Goal: Contribute content: Add original content to the website for others to see

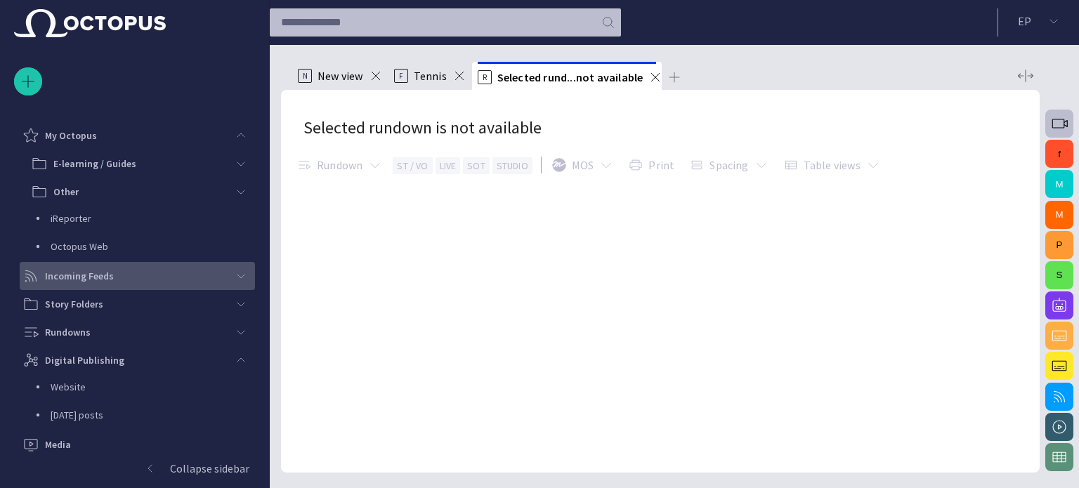
click at [239, 279] on span "main menu" at bounding box center [240, 275] width 11 height 11
click at [239, 278] on span "main menu" at bounding box center [240, 275] width 11 height 11
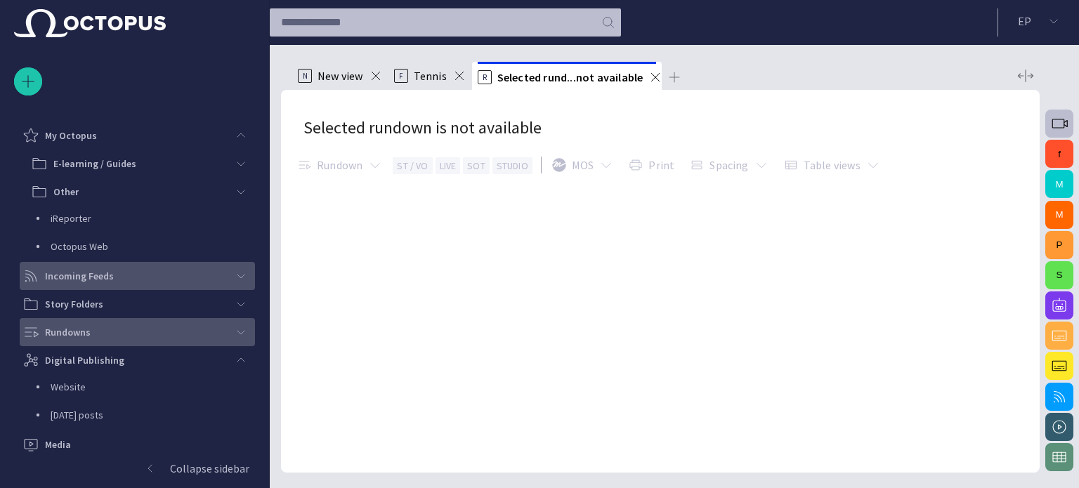
click at [239, 336] on span "main menu" at bounding box center [240, 332] width 11 height 11
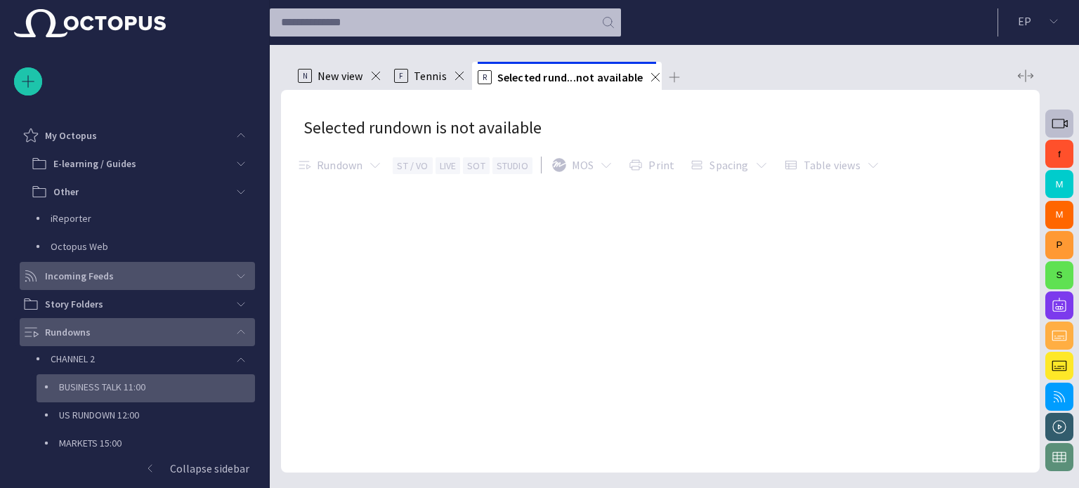
click at [91, 389] on p "BUSINESS TALK 11:00" at bounding box center [157, 387] width 196 height 14
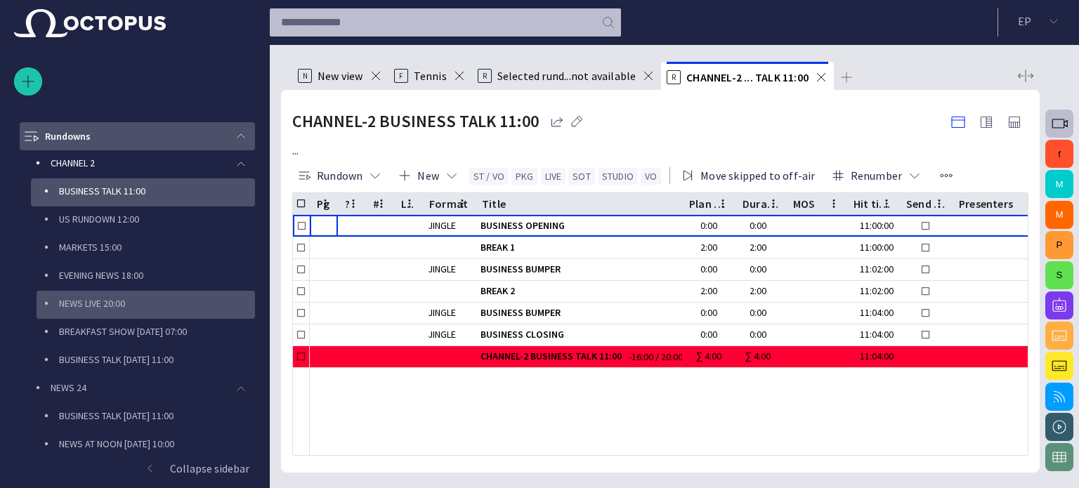
scroll to position [197, 0]
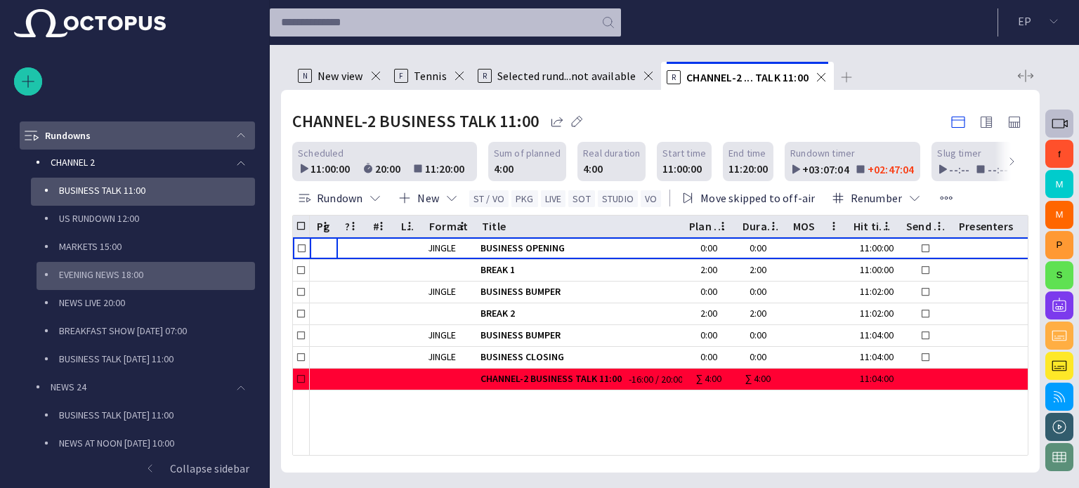
click at [142, 287] on div "EVENING NEWS 18:00" at bounding box center [146, 276] width 218 height 28
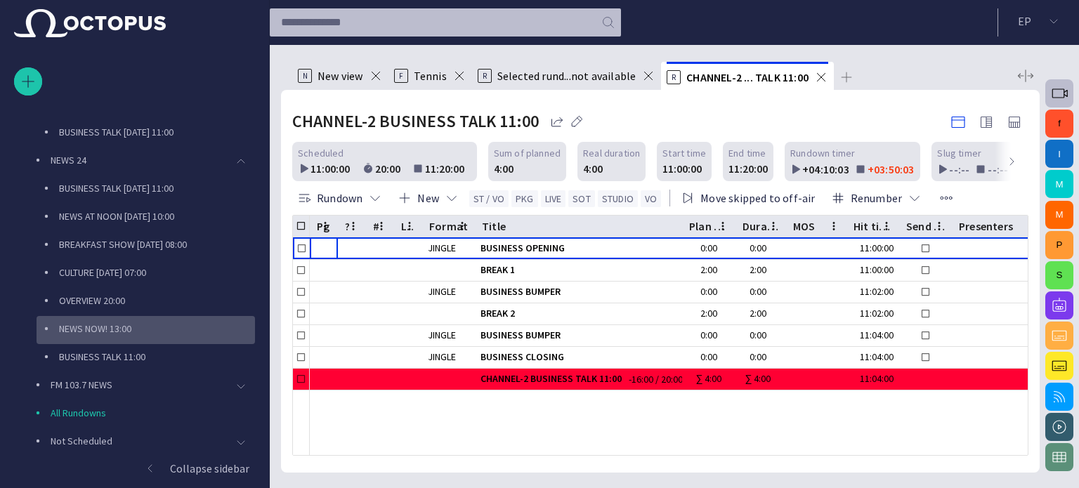
scroll to position [618, 0]
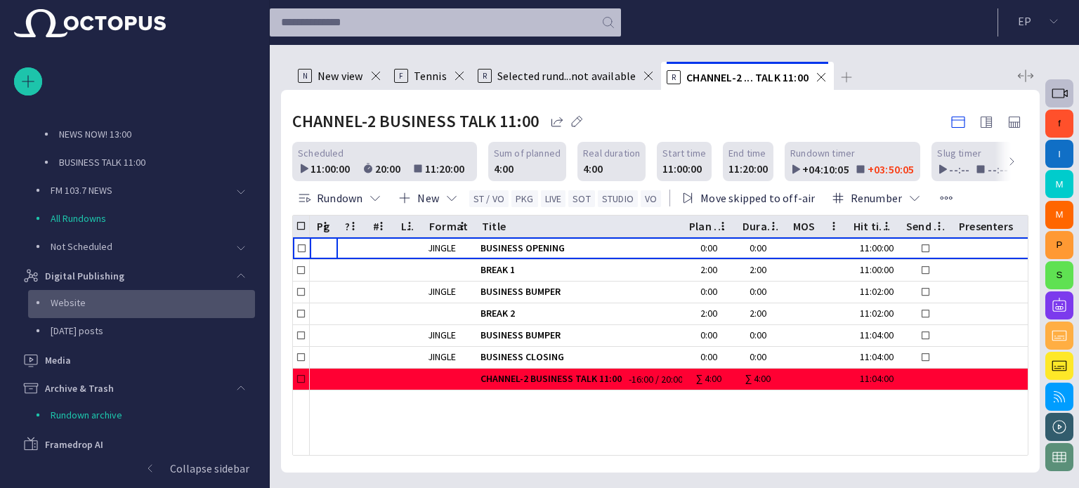
click at [90, 299] on p "Website" at bounding box center [153, 303] width 204 height 14
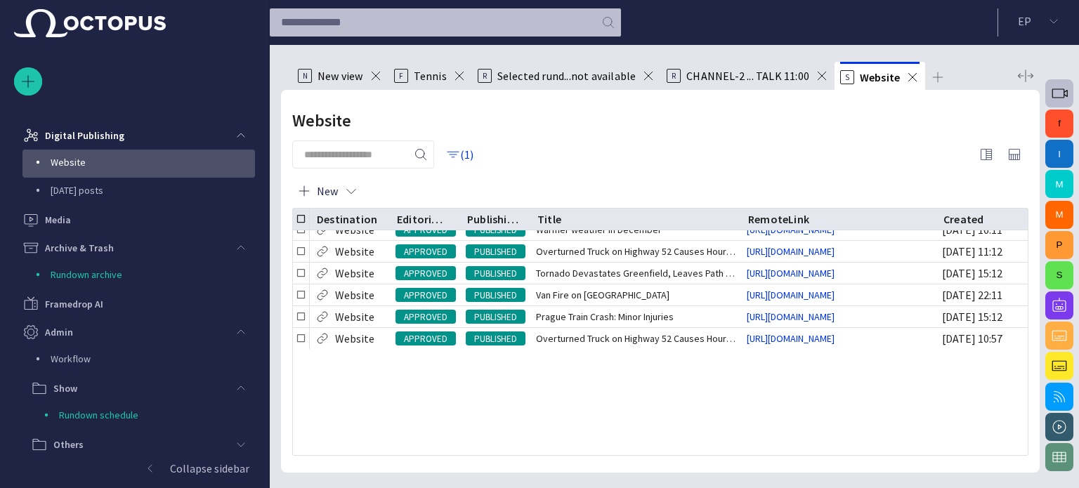
scroll to position [0, 0]
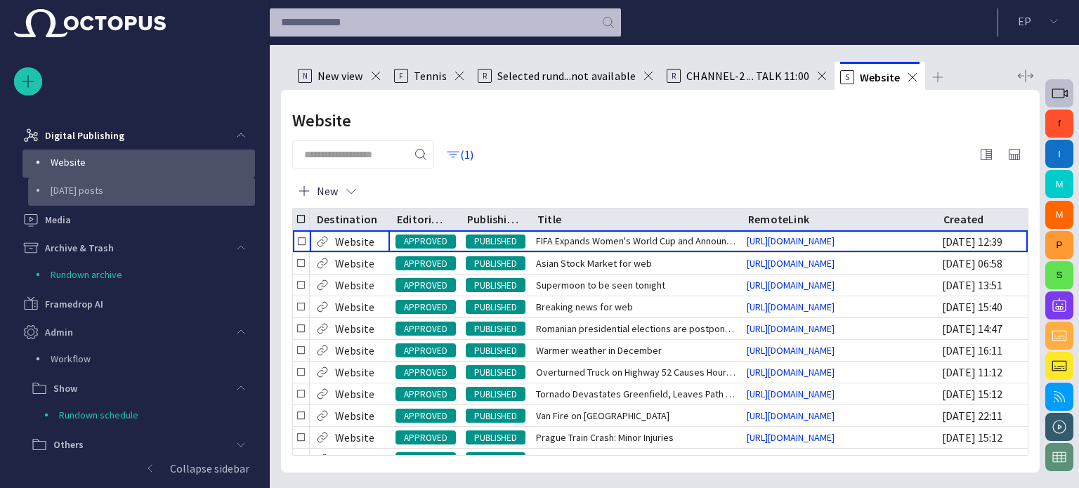
click at [87, 186] on p "[DATE] posts" at bounding box center [153, 190] width 204 height 14
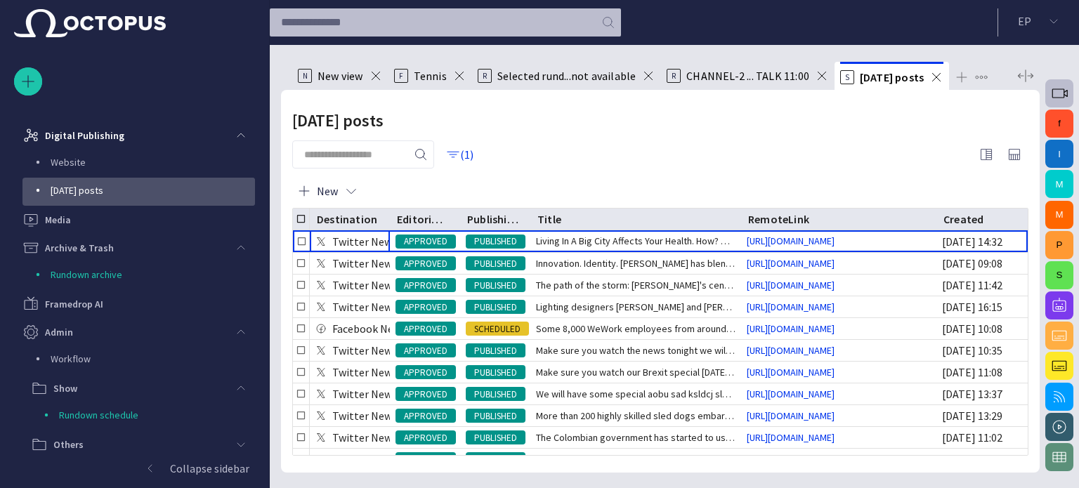
scroll to position [762, 0]
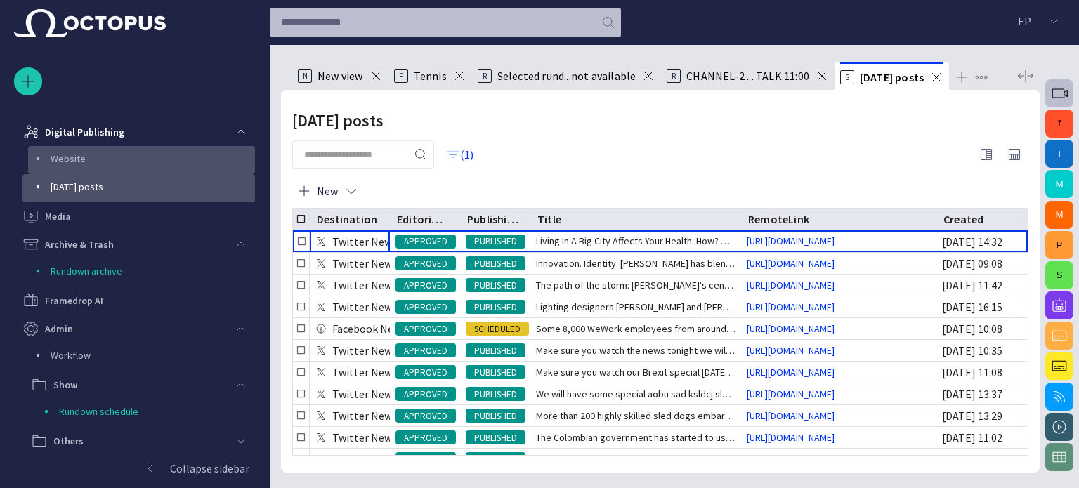
click at [77, 152] on p "Website" at bounding box center [153, 159] width 204 height 14
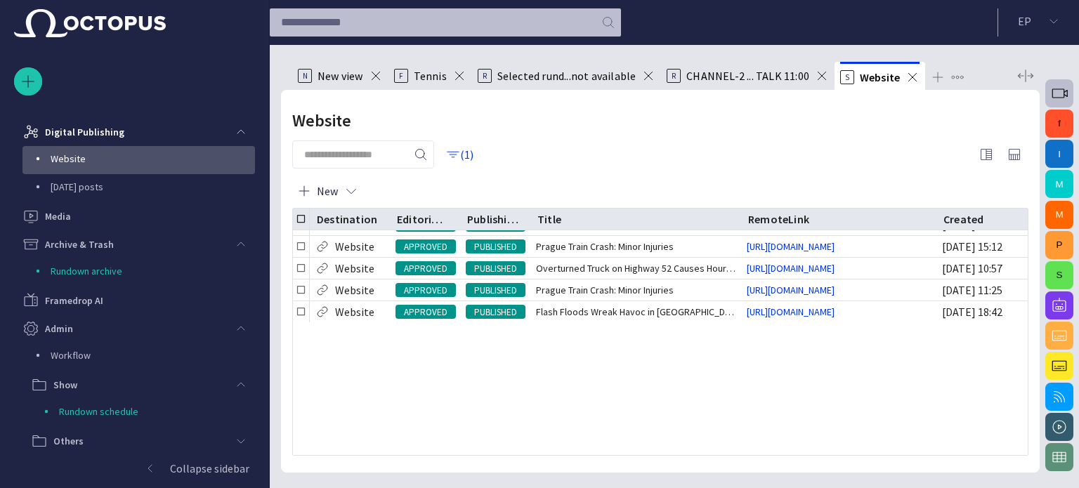
scroll to position [0, 0]
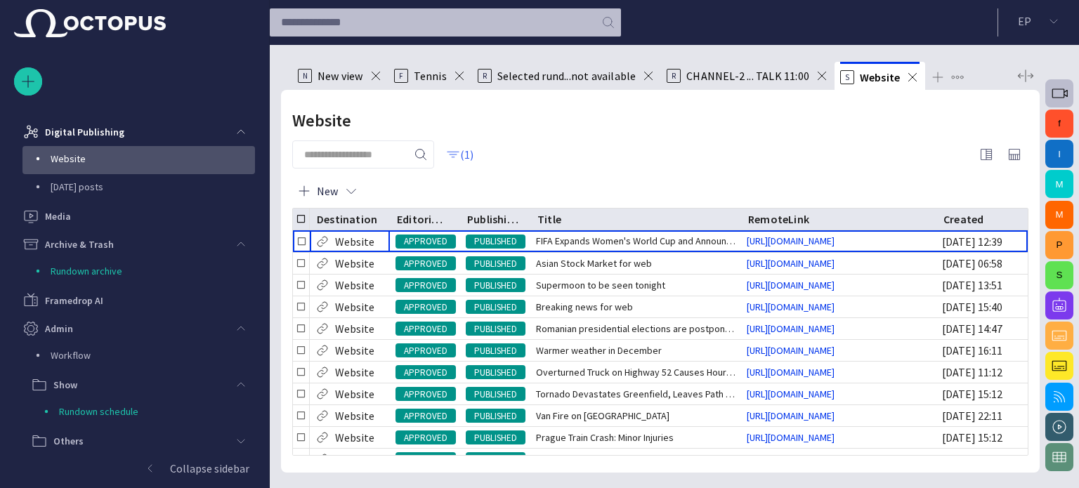
click at [480, 152] on button "(1)" at bounding box center [460, 154] width 41 height 25
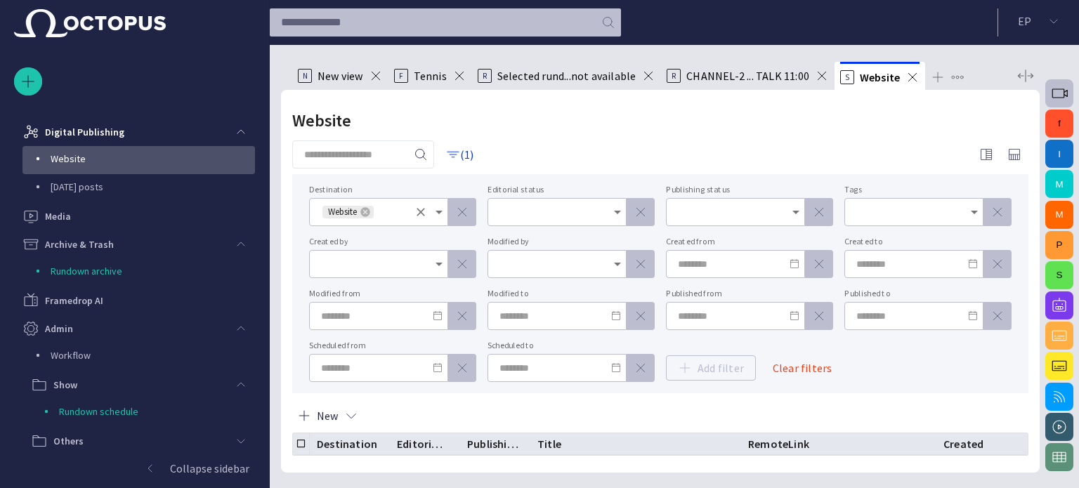
click at [388, 210] on input "Destination" at bounding box center [391, 212] width 33 height 14
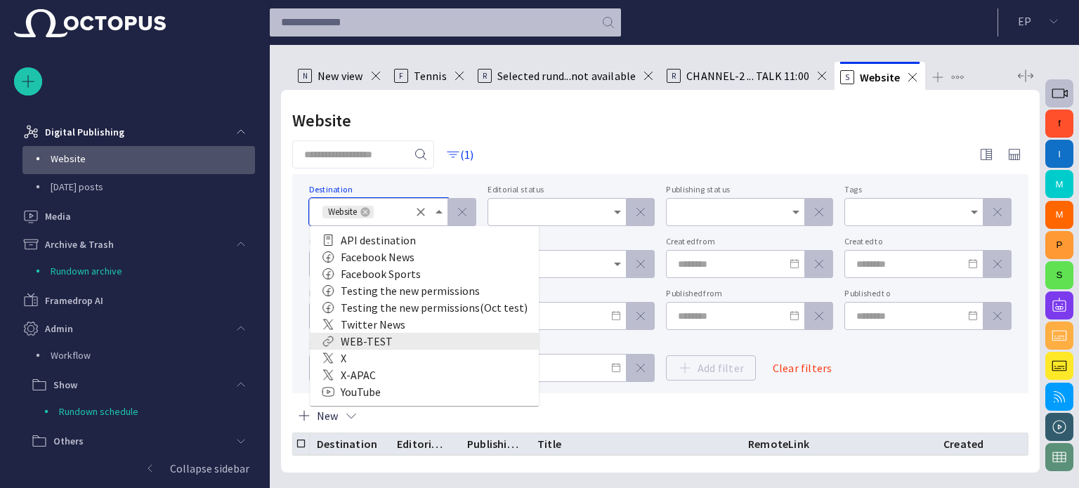
click at [381, 336] on div "WEB-TEST" at bounding box center [424, 341] width 206 height 17
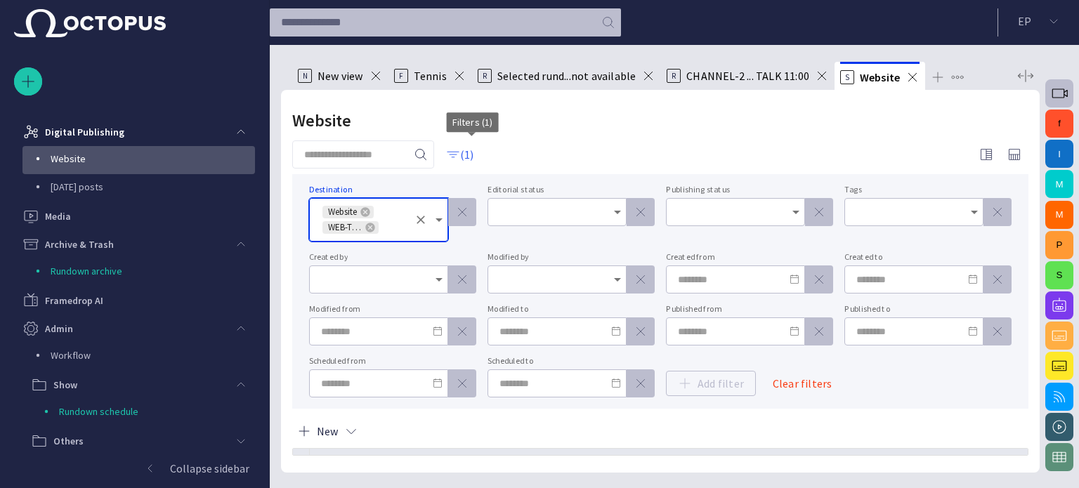
click at [475, 155] on button "(1)" at bounding box center [460, 154] width 41 height 25
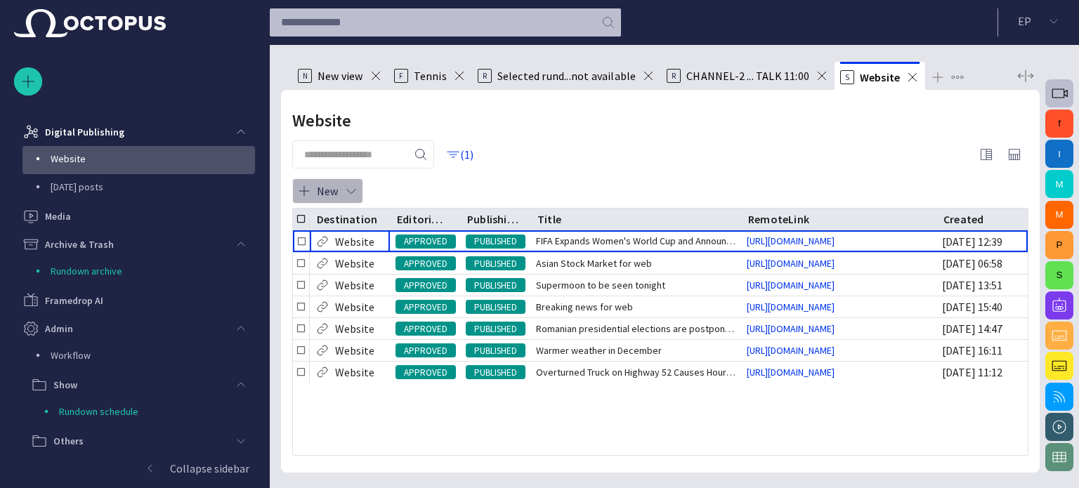
click at [351, 194] on span "button" at bounding box center [351, 191] width 14 height 14
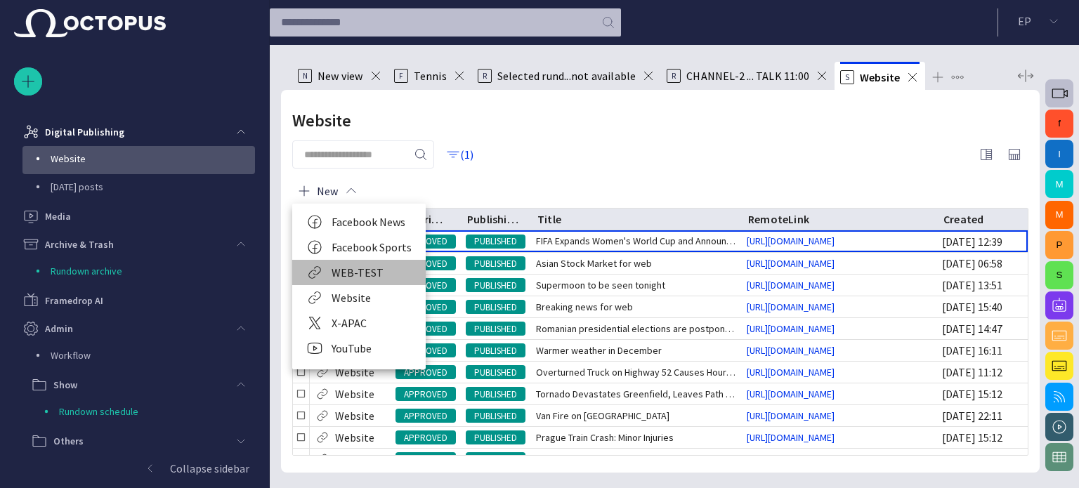
click at [356, 267] on li "WEB-TEST" at bounding box center [358, 272] width 133 height 25
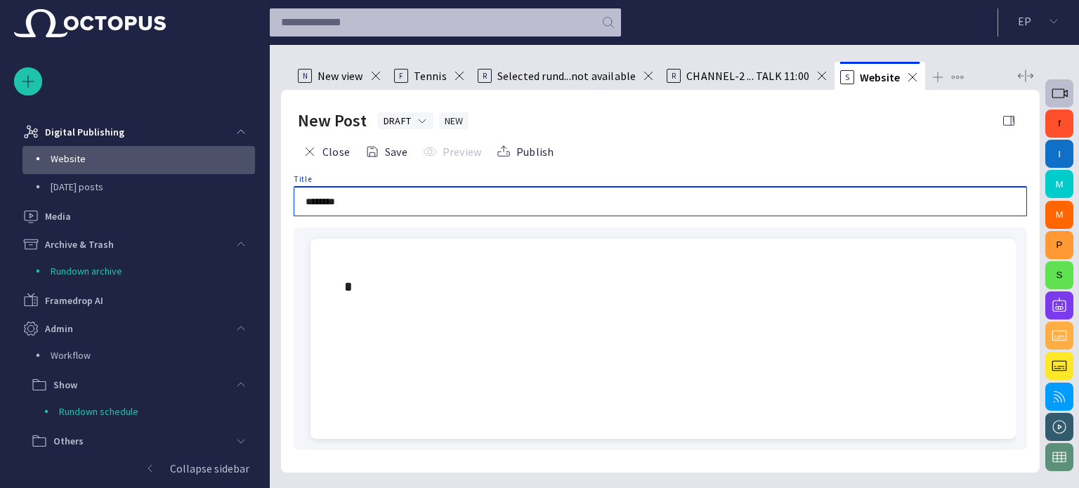
click at [385, 205] on input "********" at bounding box center [659, 202] width 709 height 14
type input "*"
type input "**********"
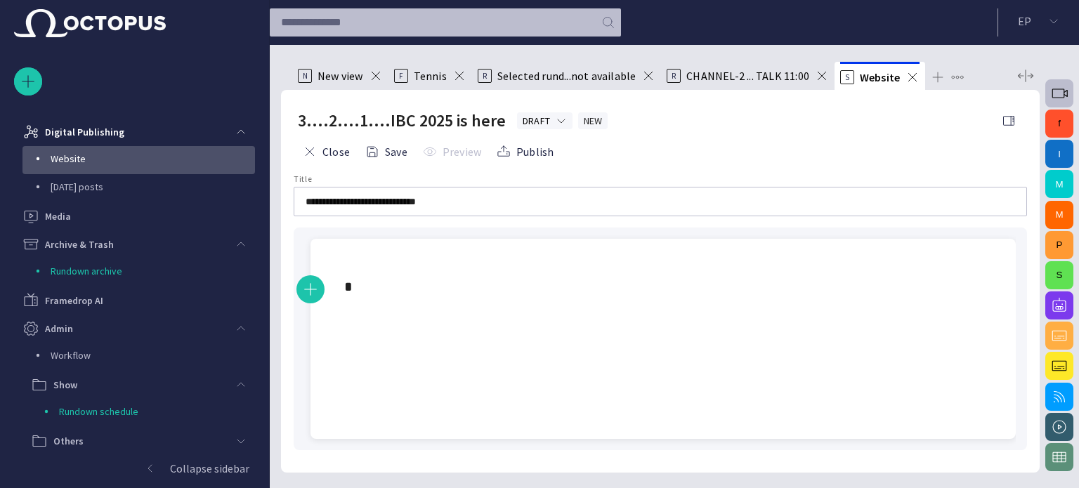
click at [443, 291] on p at bounding box center [663, 286] width 638 height 22
click at [1052, 298] on span "button" at bounding box center [1059, 305] width 17 height 17
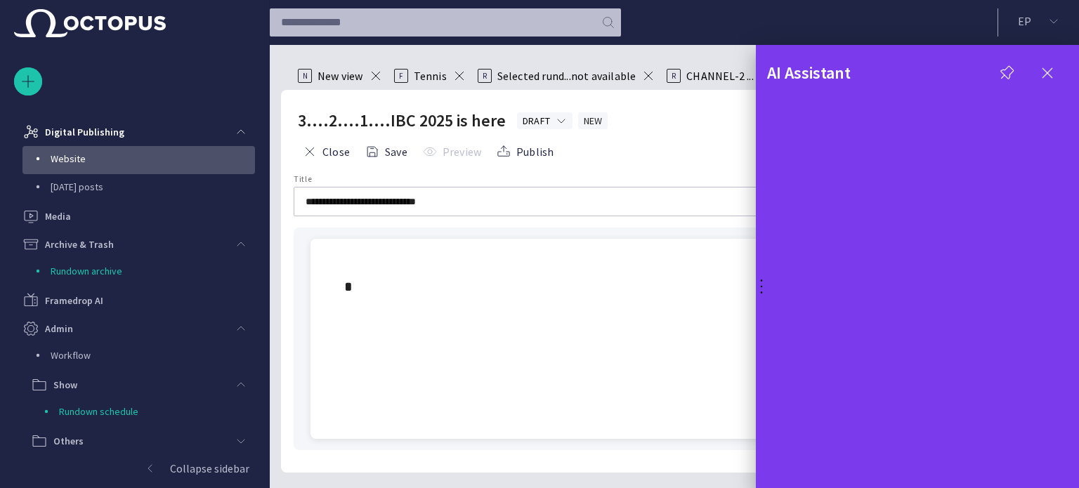
click at [383, 251] on div at bounding box center [539, 244] width 1079 height 488
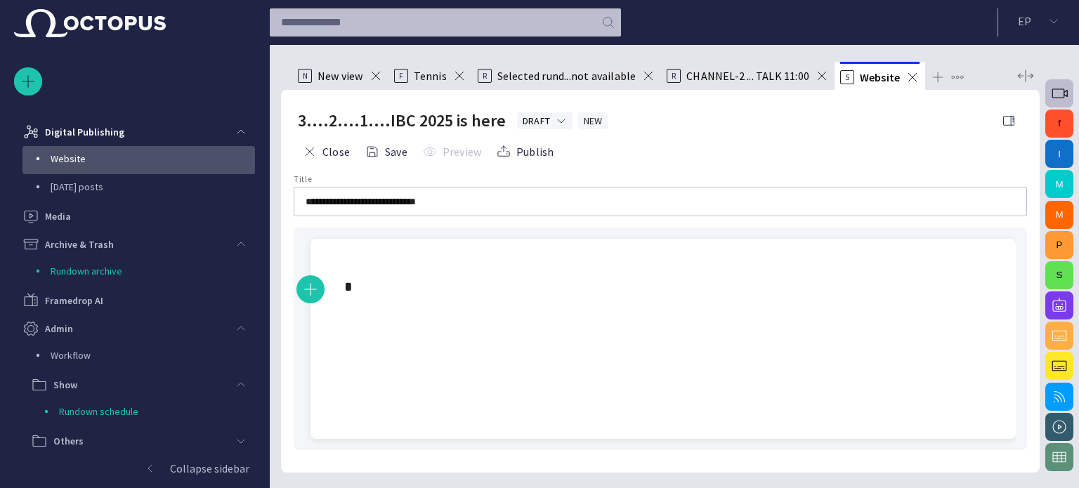
click at [381, 269] on div at bounding box center [663, 287] width 683 height 96
click at [365, 237] on div "Type @ to display menu" at bounding box center [655, 339] width 722 height 223
click at [353, 276] on p at bounding box center [663, 286] width 638 height 22
click at [350, 273] on div at bounding box center [663, 287] width 683 height 96
click at [339, 294] on div at bounding box center [663, 287] width 683 height 96
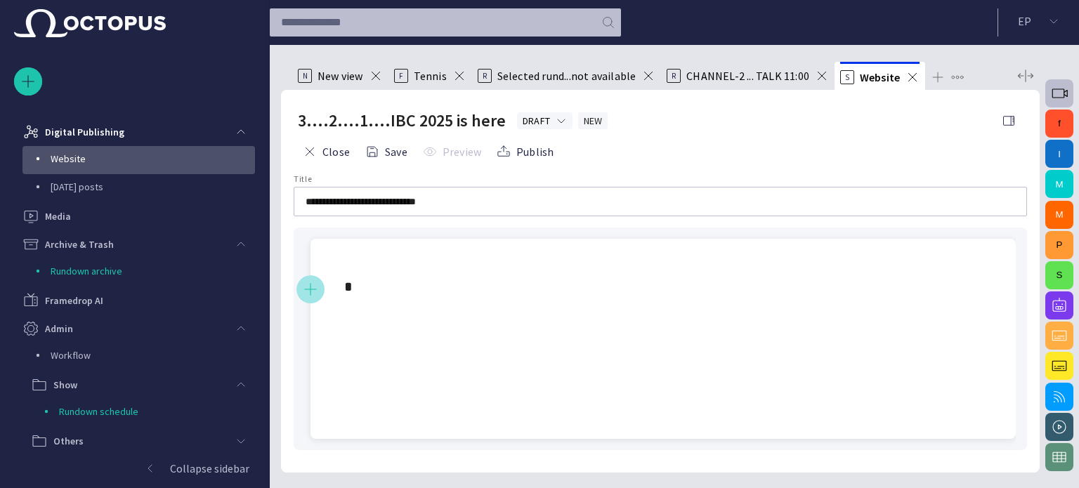
click at [311, 288] on span "button" at bounding box center [310, 289] width 17 height 27
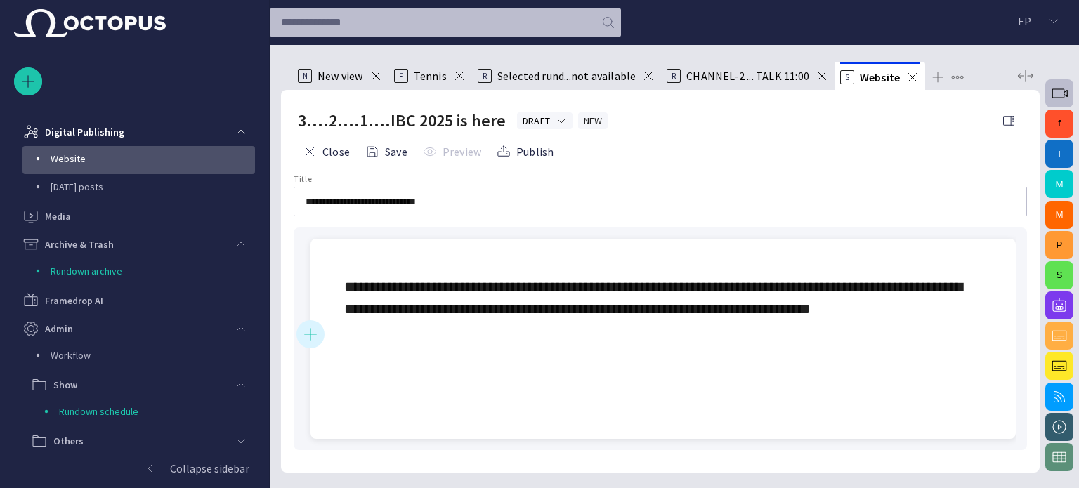
click at [318, 338] on span "button" at bounding box center [310, 334] width 17 height 27
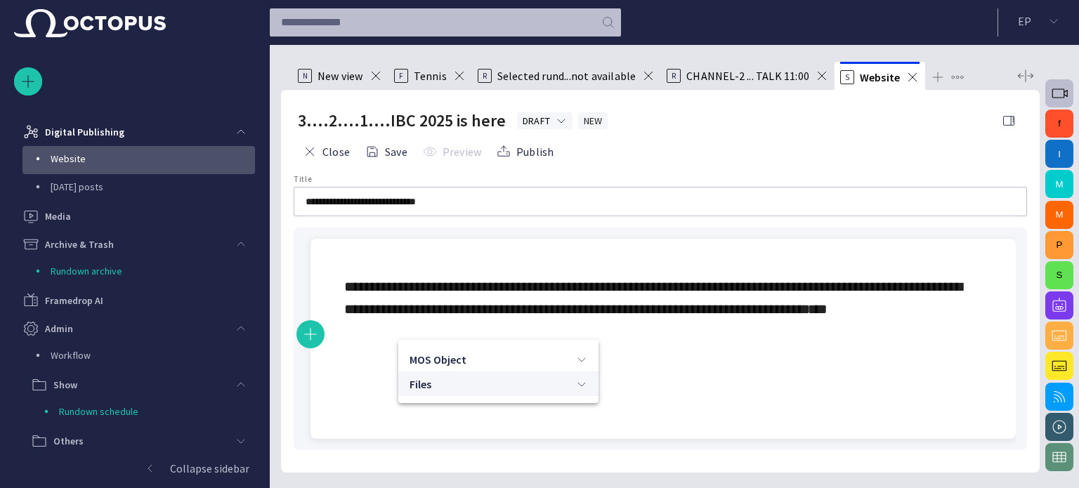
click at [468, 376] on span "Files" at bounding box center [492, 384] width 166 height 17
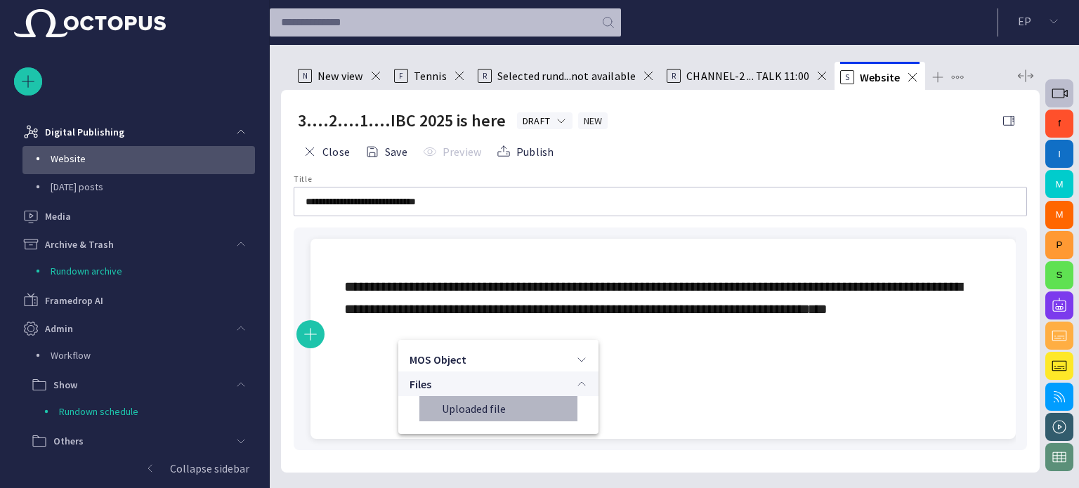
click at [486, 409] on span "Uploaded file" at bounding box center [504, 409] width 124 height 14
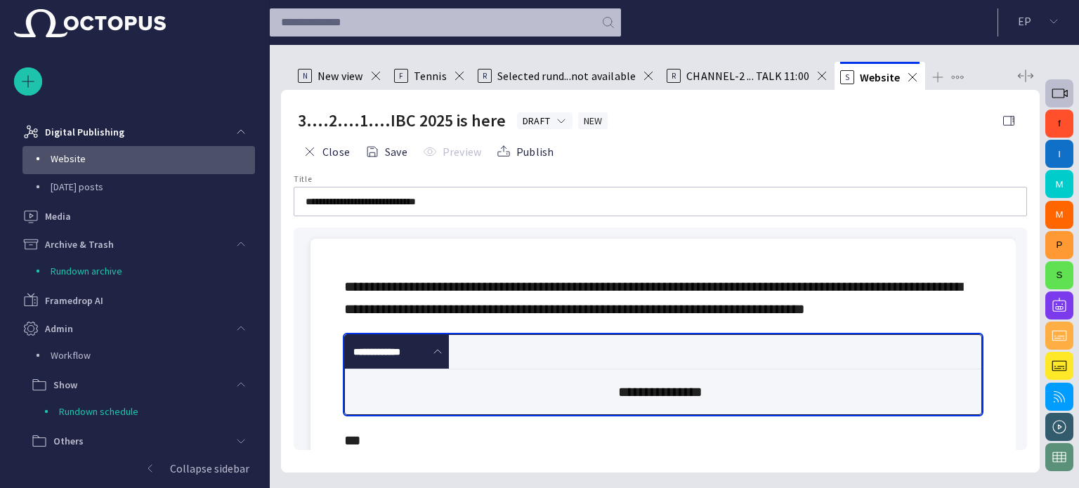
click at [608, 409] on div "**********" at bounding box center [660, 391] width 631 height 45
drag, startPoint x: 603, startPoint y: 408, endPoint x: 745, endPoint y: 401, distance: 142.0
click at [745, 400] on div "**********" at bounding box center [660, 391] width 631 height 45
click at [440, 357] on span at bounding box center [437, 351] width 11 height 11
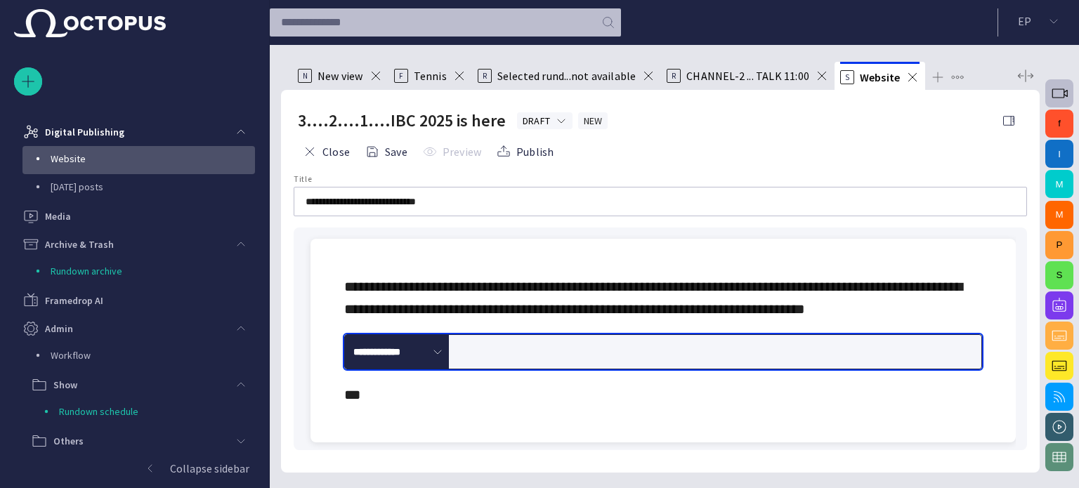
click at [437, 320] on p "**********" at bounding box center [663, 297] width 638 height 45
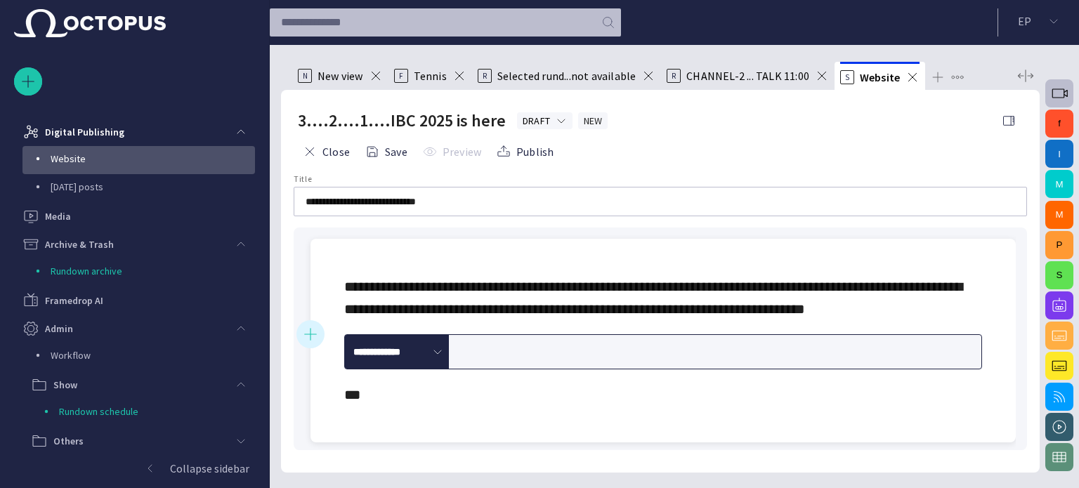
click at [319, 337] on button "button" at bounding box center [310, 334] width 28 height 28
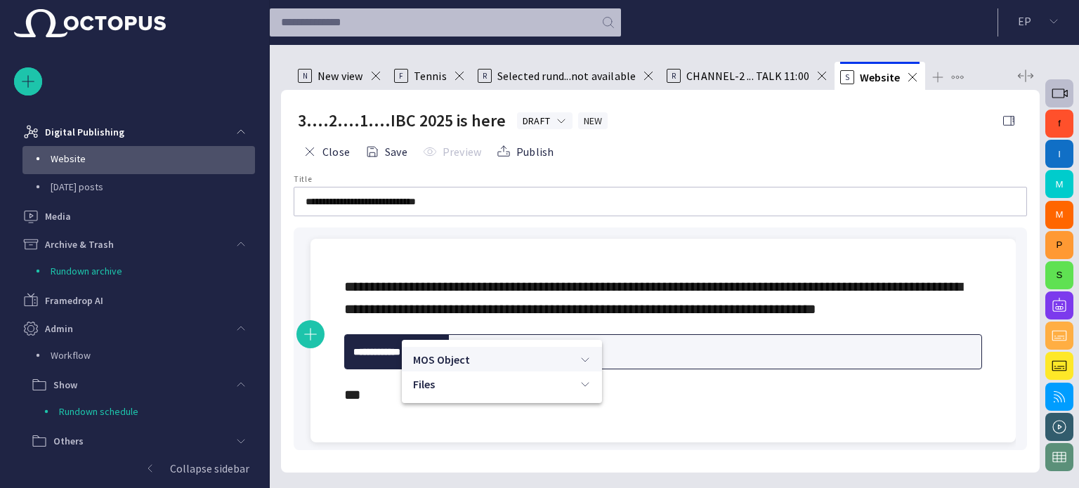
click at [576, 359] on span "MOS Object" at bounding box center [496, 359] width 166 height 17
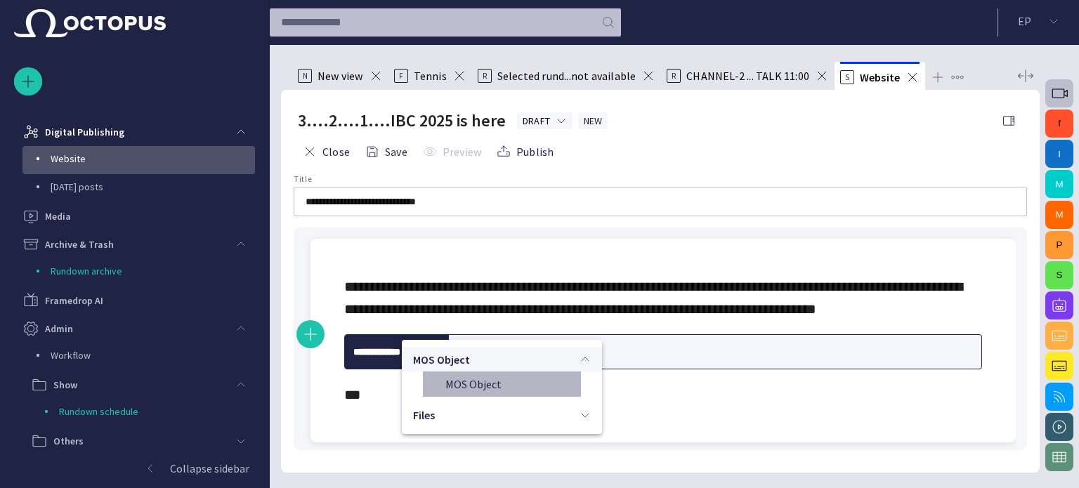
click at [546, 387] on span "MOS Object" at bounding box center [507, 384] width 124 height 14
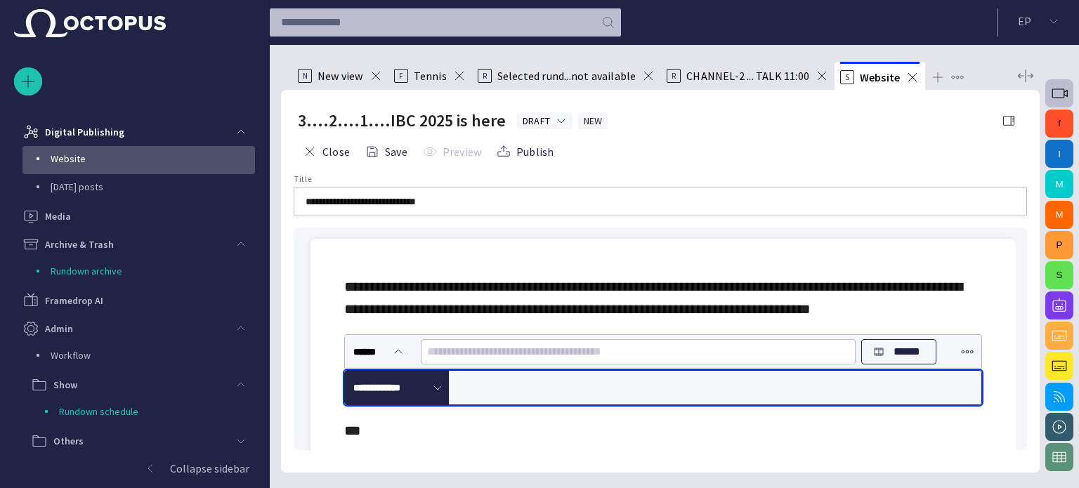
click at [596, 363] on input "text" at bounding box center [638, 352] width 422 height 22
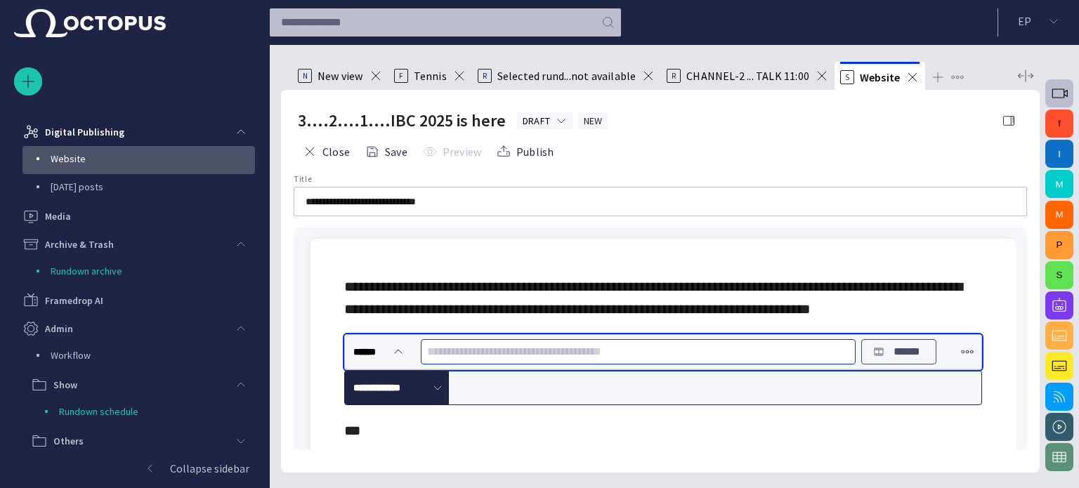
click at [873, 357] on span "button" at bounding box center [878, 351] width 11 height 11
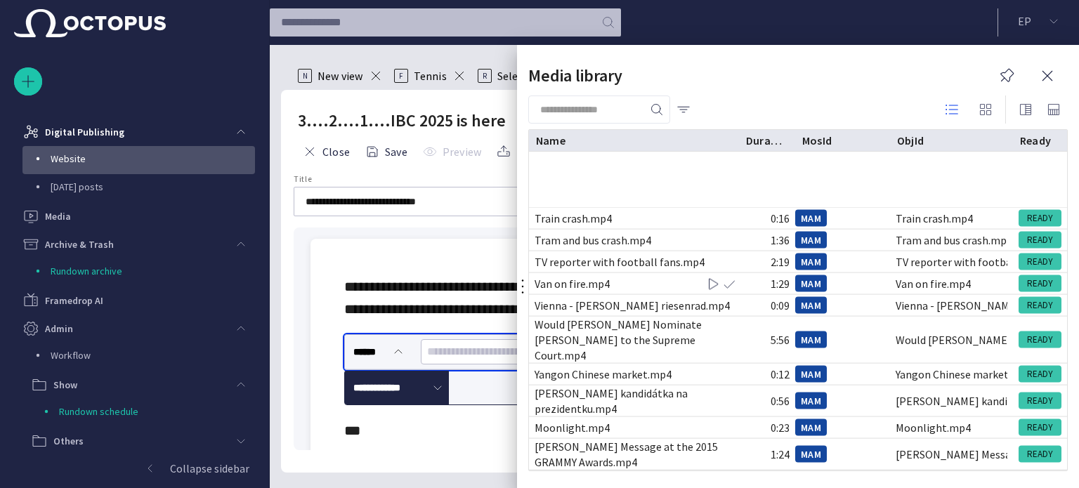
scroll to position [445, 0]
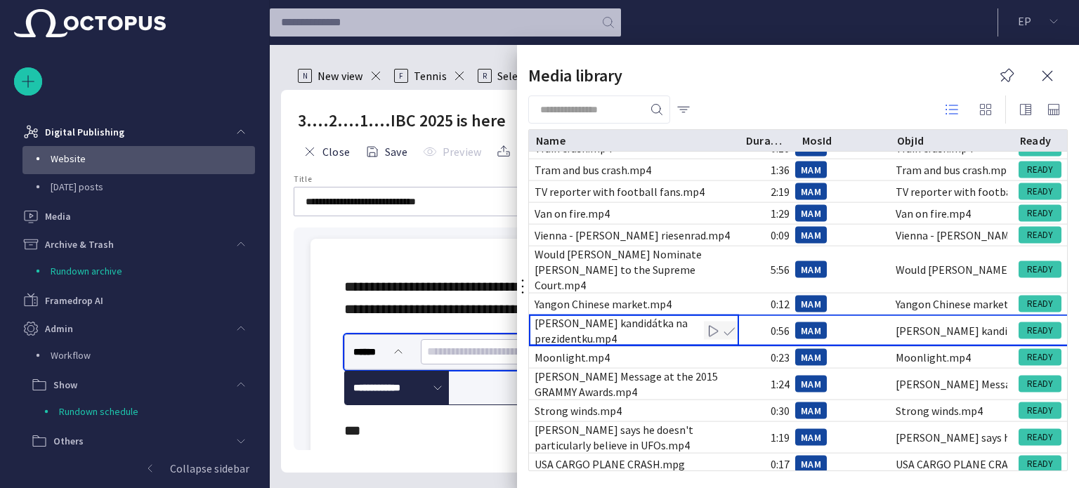
click at [579, 317] on div "[PERSON_NAME] kandidátka na prezidentku.mp4" at bounding box center [633, 330] width 199 height 31
click at [713, 324] on span "button" at bounding box center [712, 331] width 14 height 14
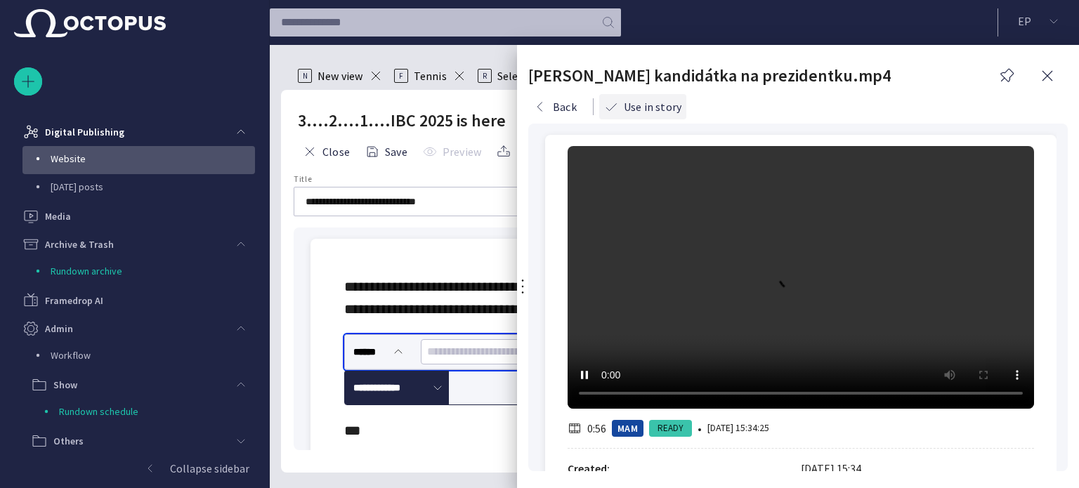
click at [628, 105] on button "Use in story" at bounding box center [642, 106] width 87 height 25
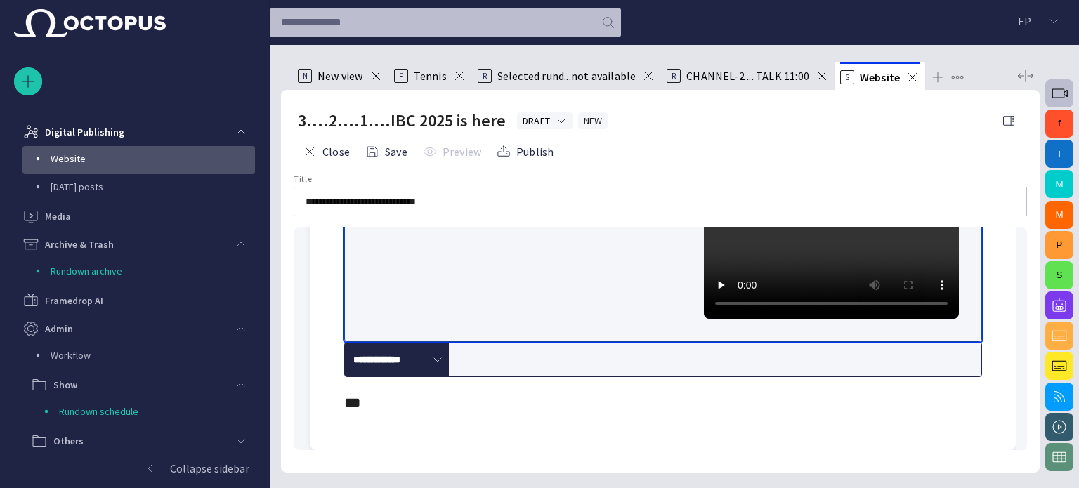
scroll to position [0, 0]
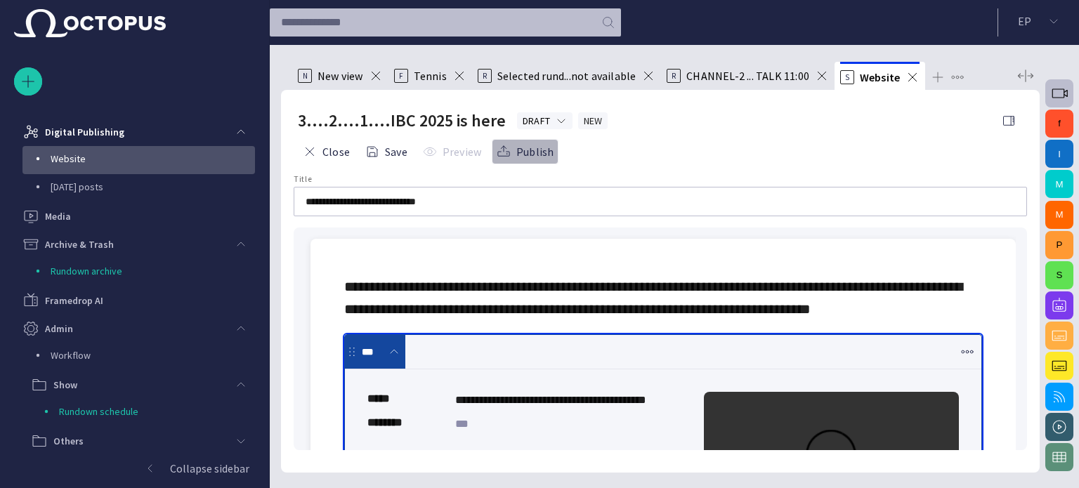
click at [525, 150] on button "Publish" at bounding box center [525, 151] width 67 height 25
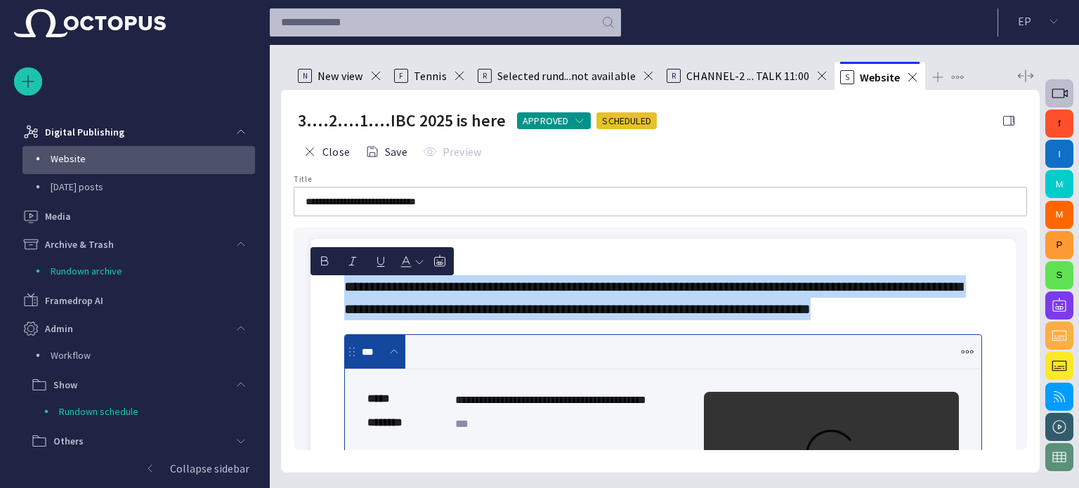
drag, startPoint x: 338, startPoint y: 282, endPoint x: 435, endPoint y: 322, distance: 104.2
click at [435, 322] on div "**********" at bounding box center [663, 453] width 683 height 428
copy span "**********"
click at [485, 320] on p "**********" at bounding box center [663, 297] width 638 height 45
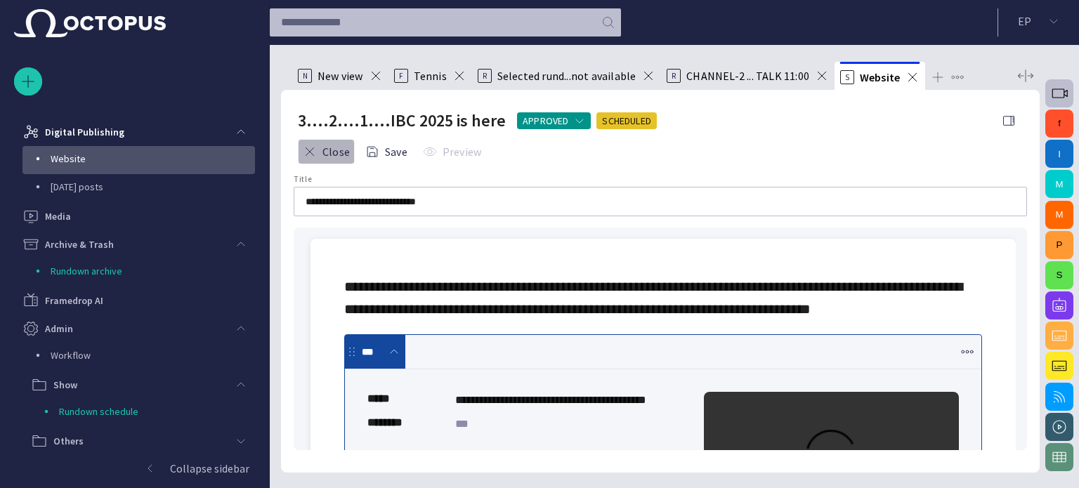
click at [333, 154] on button "Close" at bounding box center [326, 151] width 57 height 25
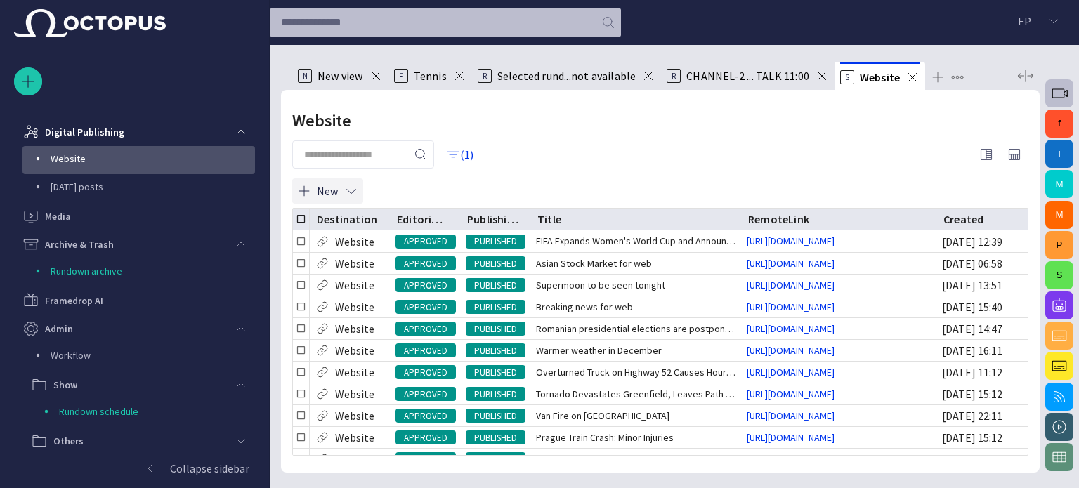
click at [331, 190] on button "New" at bounding box center [327, 190] width 71 height 25
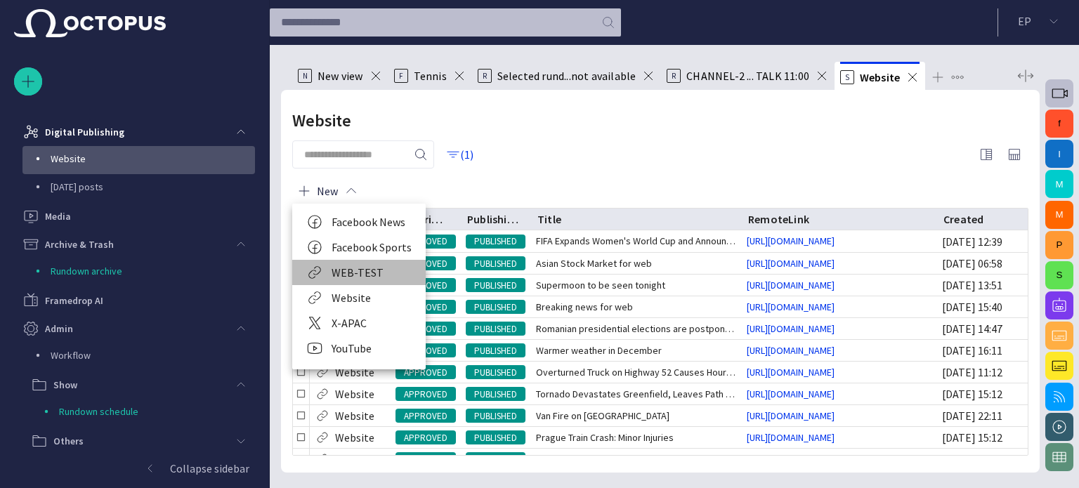
click at [371, 270] on li "WEB-TEST" at bounding box center [358, 272] width 133 height 25
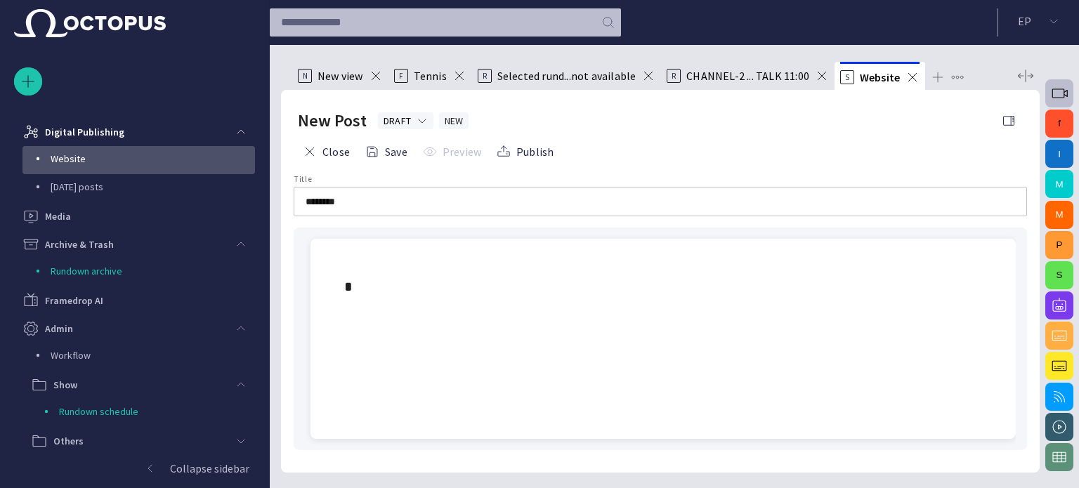
click at [360, 254] on div at bounding box center [663, 287] width 683 height 96
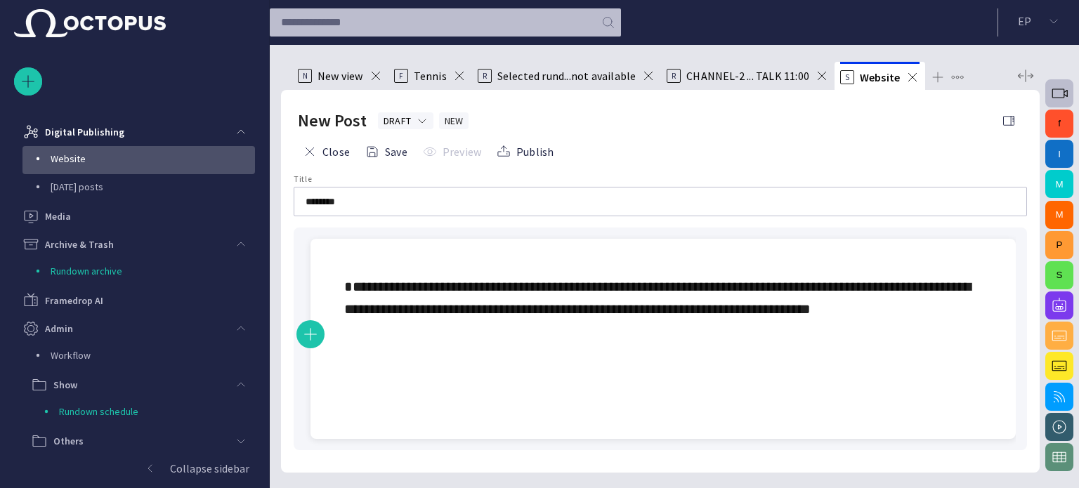
click at [324, 201] on input "********" at bounding box center [659, 202] width 709 height 14
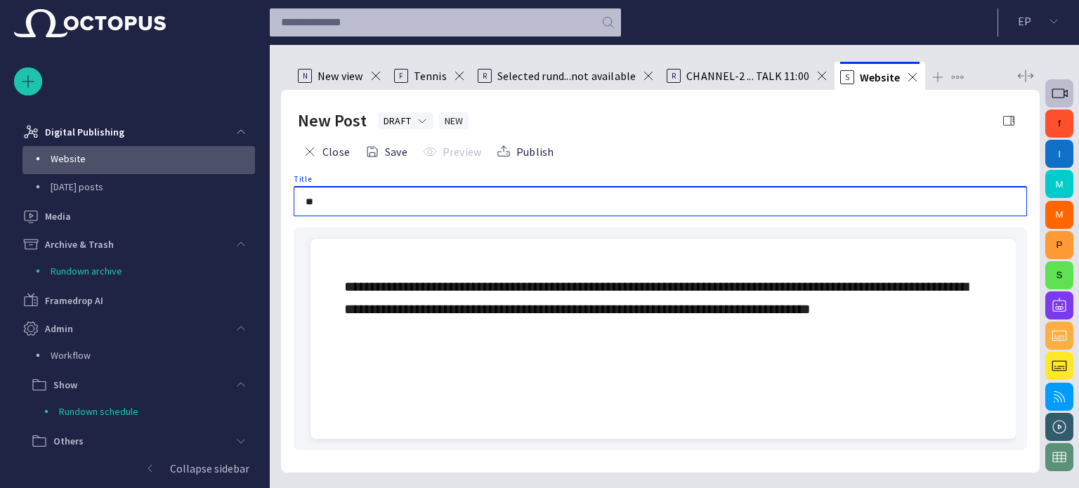
type input "*"
type input "**********"
click at [513, 152] on button "Publish" at bounding box center [525, 151] width 67 height 25
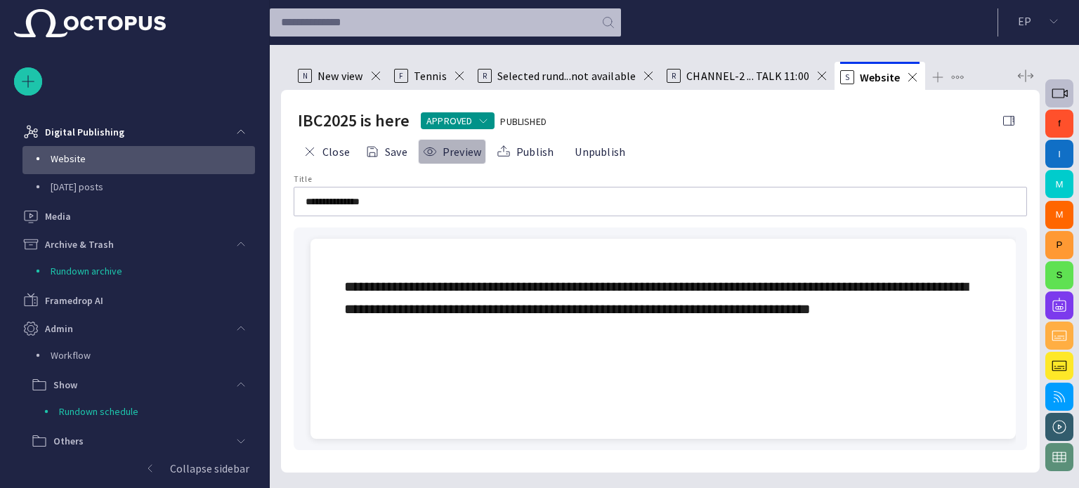
click at [461, 153] on button "Preview" at bounding box center [452, 151] width 68 height 25
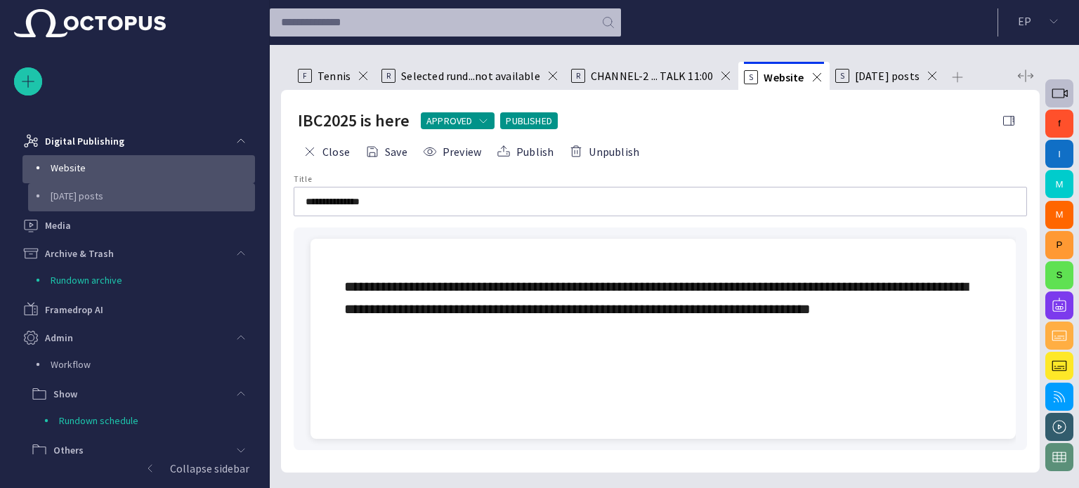
scroll to position [758, 0]
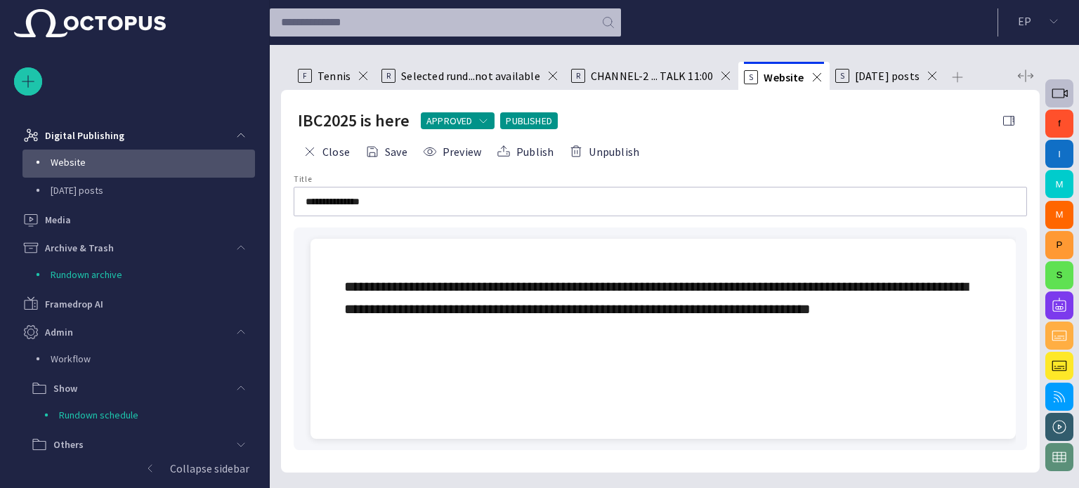
click at [327, 135] on div "Close Save Preview Publish Unpublish" at bounding box center [660, 152] width 725 height 34
click at [315, 154] on span "button" at bounding box center [310, 152] width 14 height 14
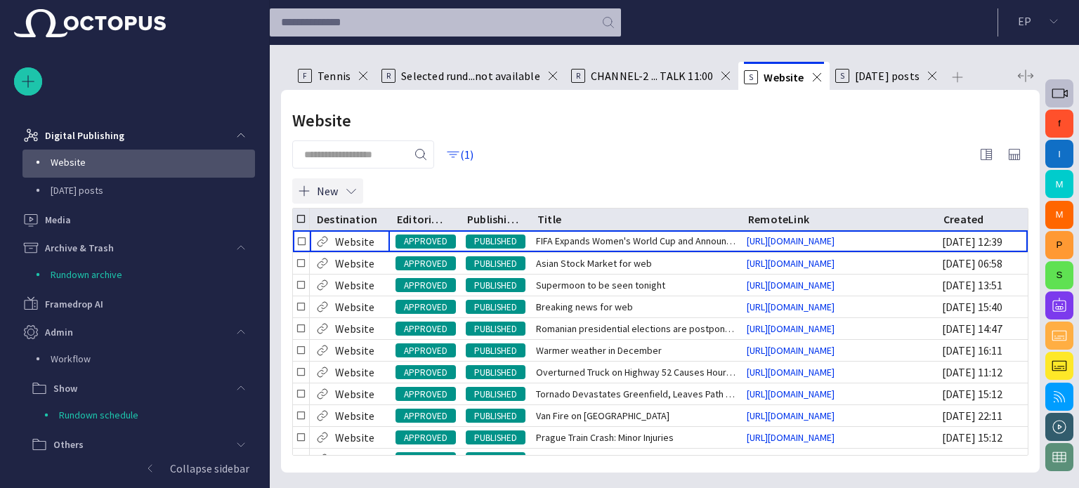
click at [356, 191] on span "button" at bounding box center [351, 191] width 14 height 14
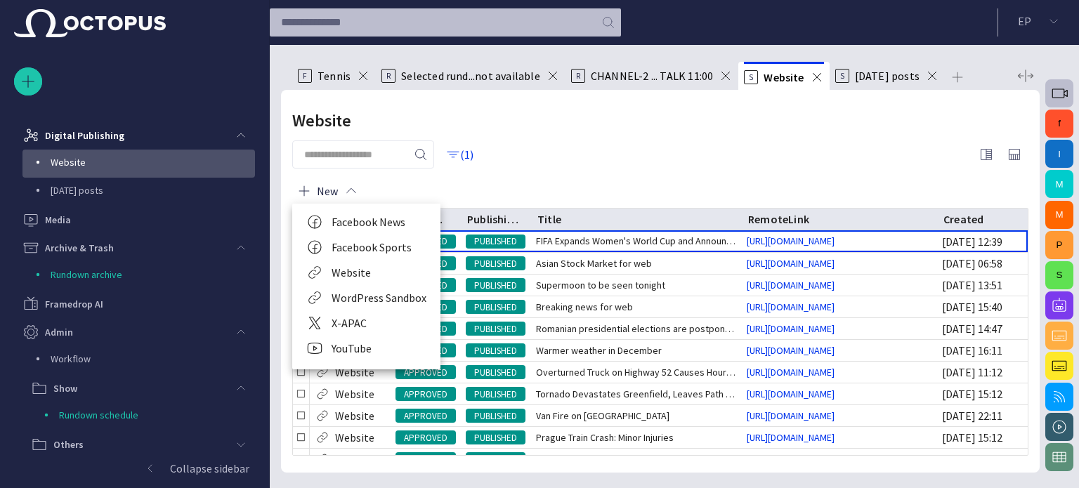
click at [376, 296] on li "WordPress Sandbox" at bounding box center [366, 297] width 148 height 25
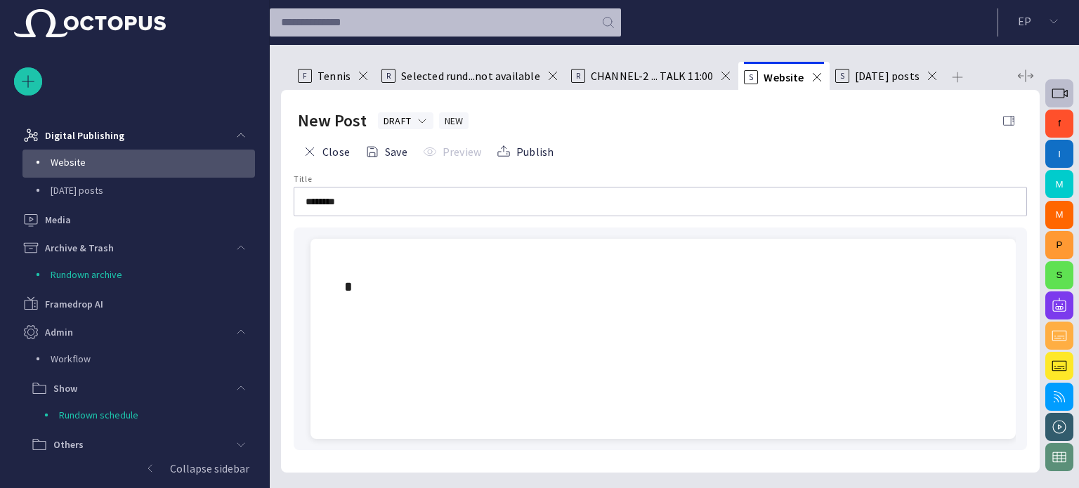
click at [1008, 118] on span "button" at bounding box center [1008, 121] width 14 height 14
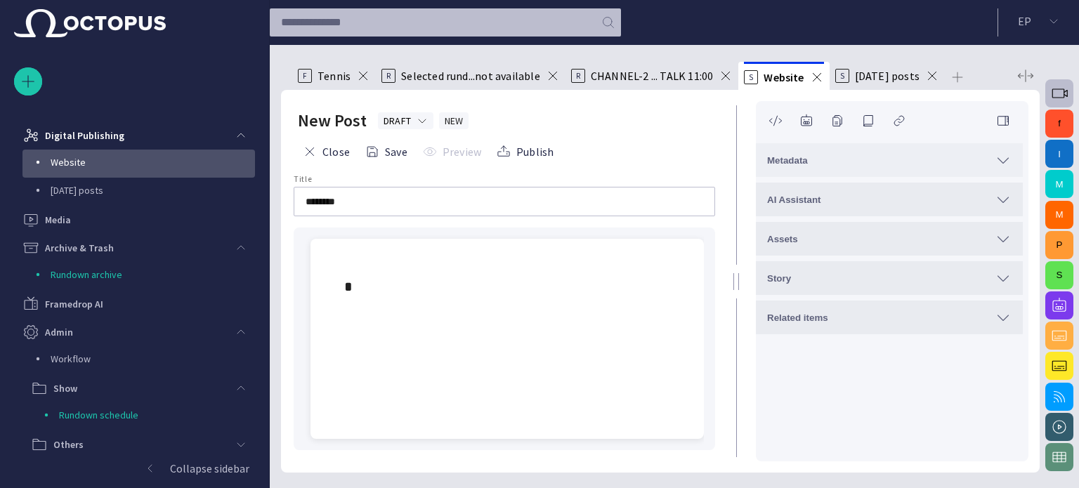
click at [819, 159] on div "Metadata" at bounding box center [889, 160] width 244 height 17
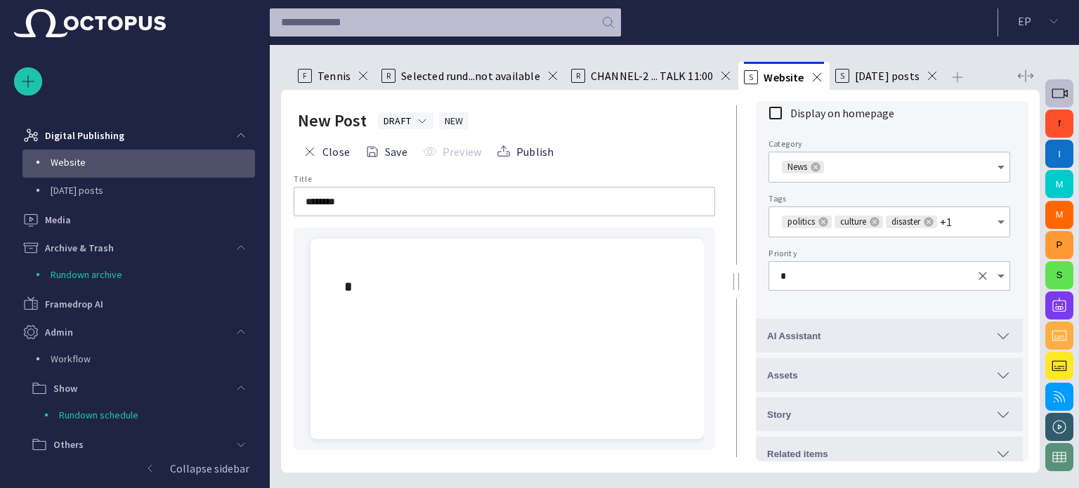
scroll to position [98, 0]
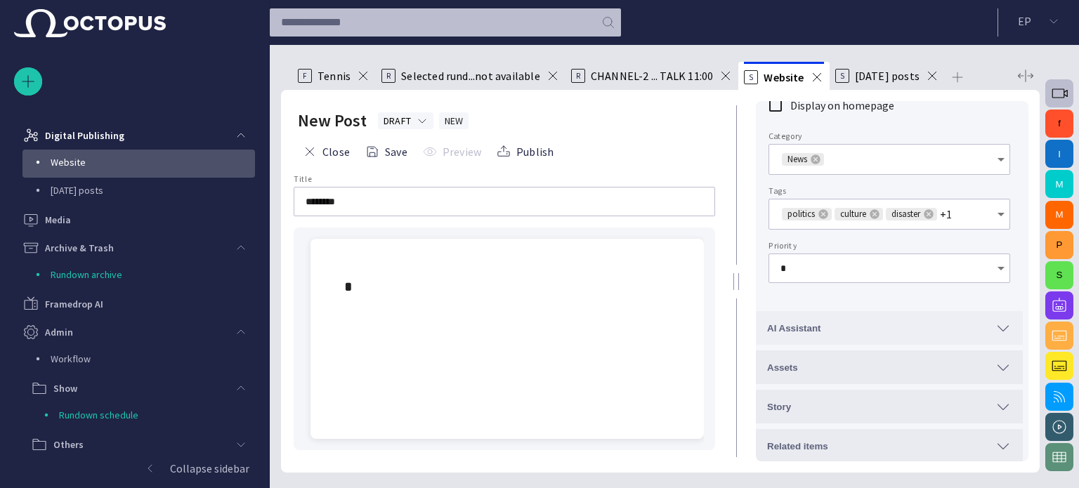
click at [883, 317] on button "AI Assistant" at bounding box center [889, 328] width 267 height 34
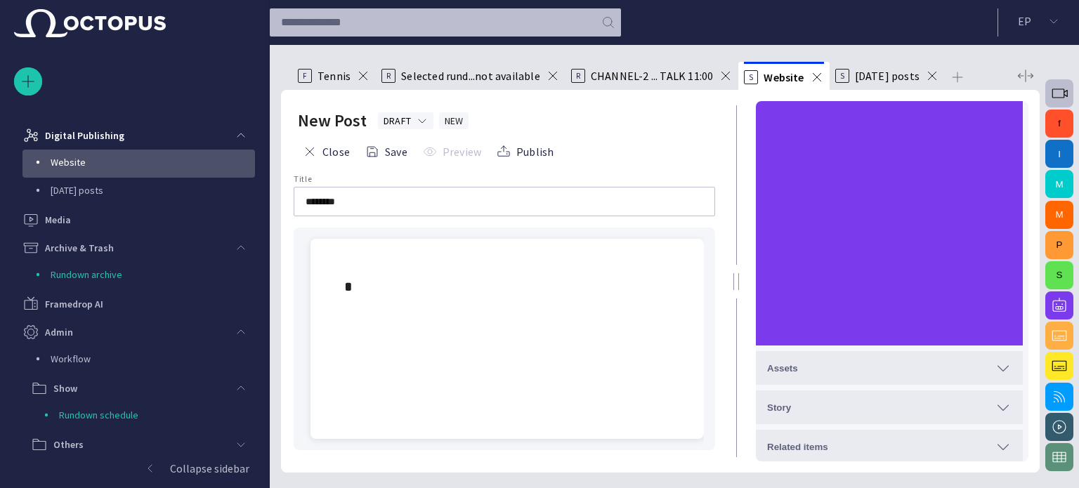
scroll to position [379, 0]
click at [543, 302] on div at bounding box center [507, 287] width 371 height 96
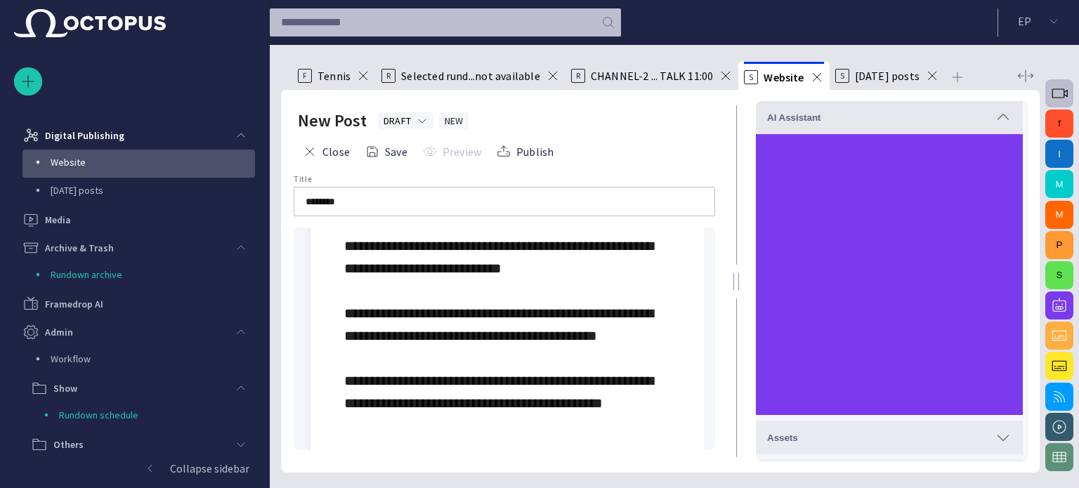
scroll to position [369, 0]
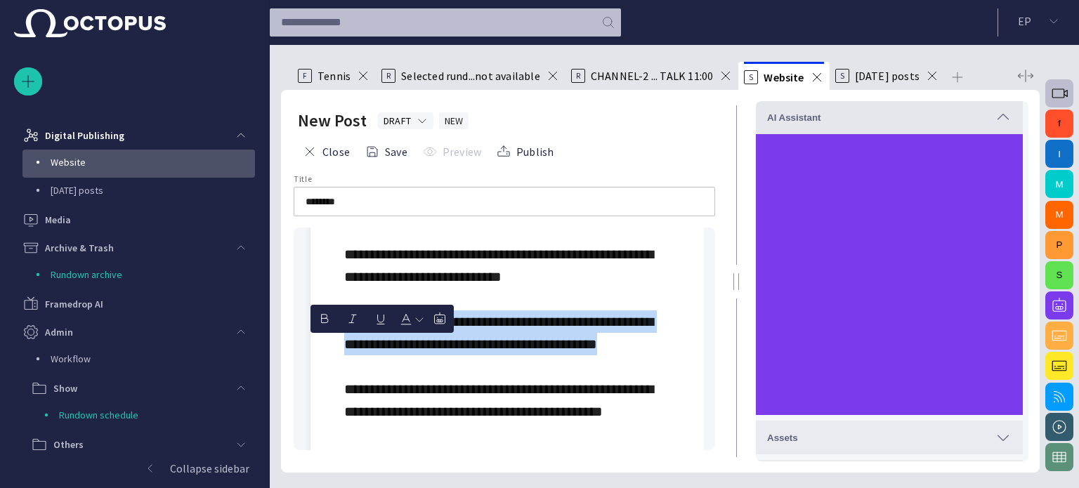
drag, startPoint x: 346, startPoint y: 346, endPoint x: 411, endPoint y: 367, distance: 68.4
click at [406, 389] on p "**********" at bounding box center [507, 220] width 326 height 629
copy span "**********"
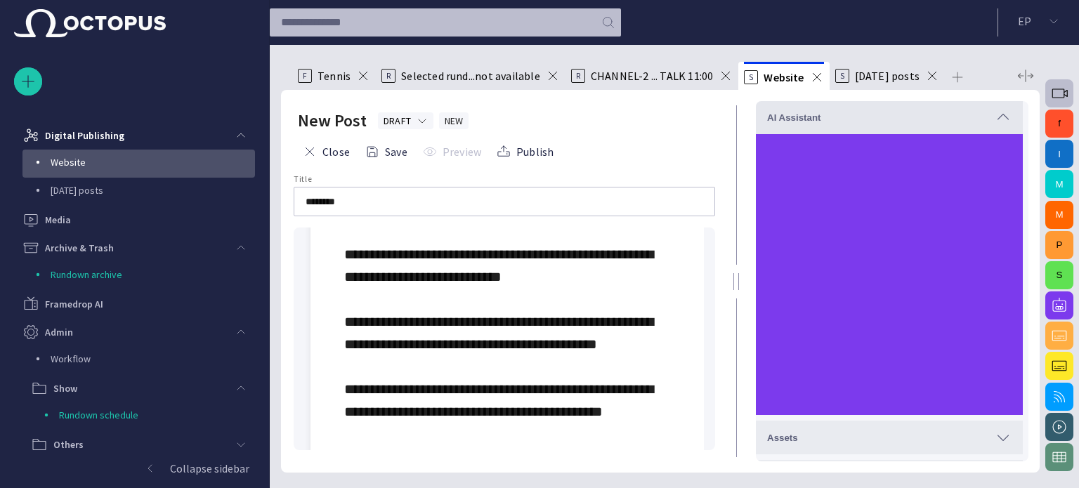
drag, startPoint x: 371, startPoint y: 201, endPoint x: 397, endPoint y: 289, distance: 91.7
click at [371, 203] on input "********" at bounding box center [503, 202] width 397 height 14
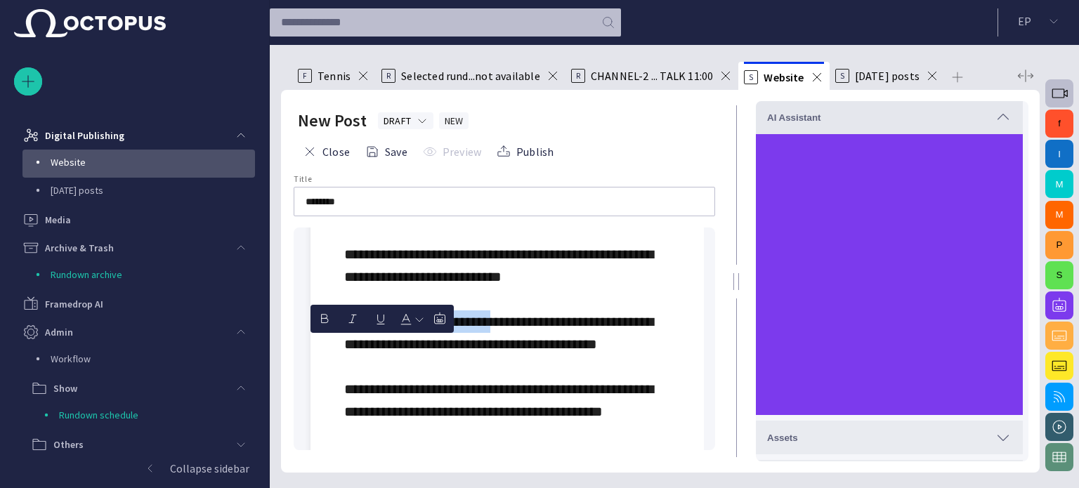
drag, startPoint x: 346, startPoint y: 343, endPoint x: 508, endPoint y: 344, distance: 162.2
click at [508, 344] on span "**********" at bounding box center [501, 220] width 315 height 621
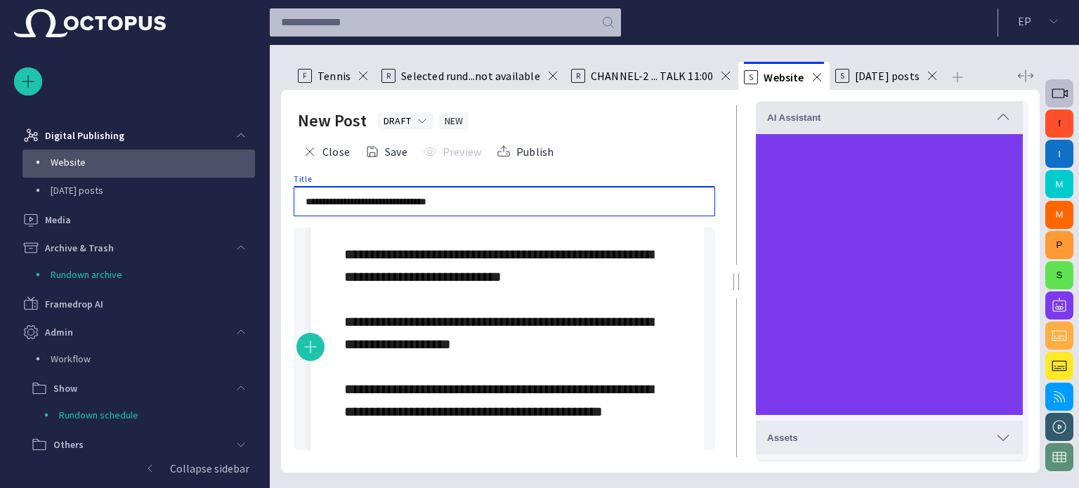
click at [347, 205] on input "**********" at bounding box center [503, 202] width 397 height 14
drag, startPoint x: 343, startPoint y: 201, endPoint x: 292, endPoint y: 222, distance: 54.8
click at [292, 222] on div "**********" at bounding box center [504, 317] width 424 height 287
drag, startPoint x: 430, startPoint y: 205, endPoint x: 355, endPoint y: 211, distance: 75.4
type input "**********"
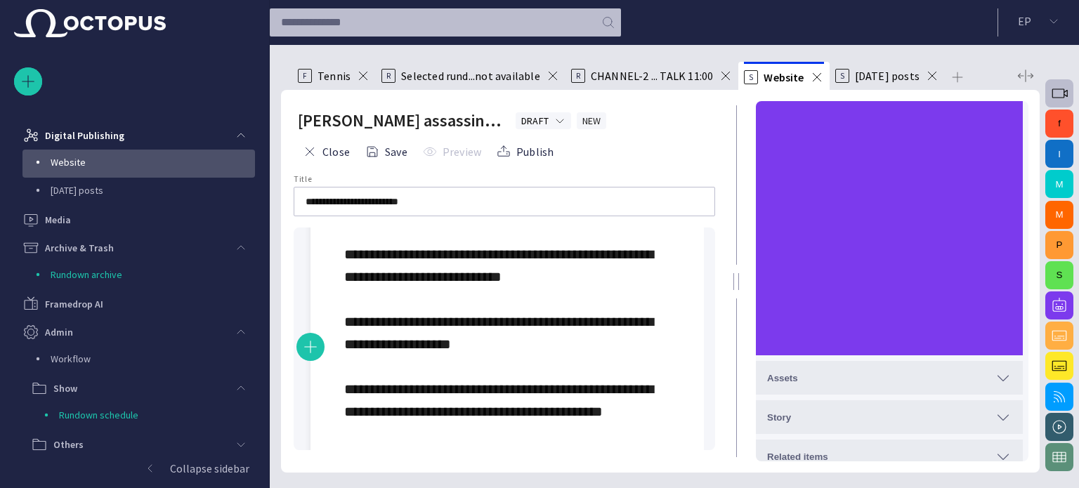
scroll to position [379, 0]
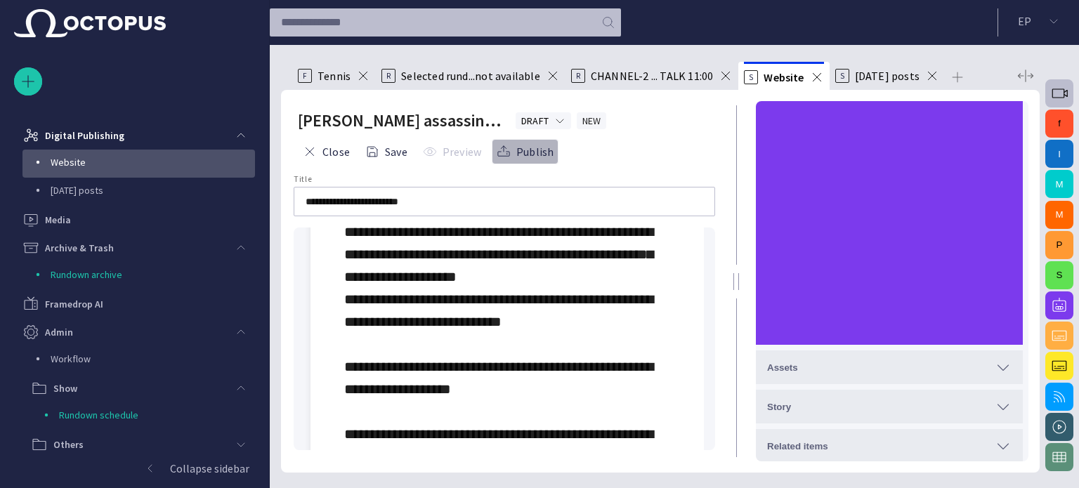
click at [512, 147] on button "Publish" at bounding box center [525, 151] width 67 height 25
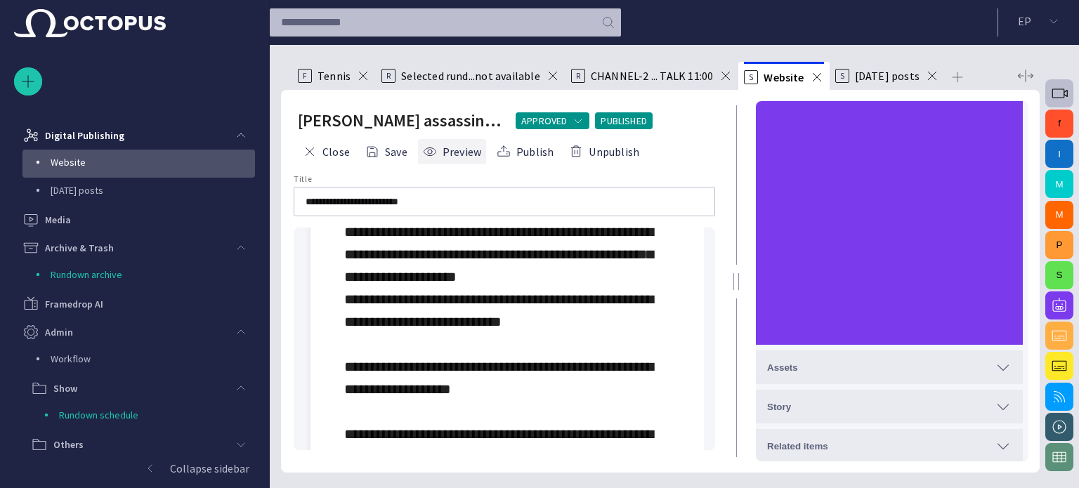
click at [452, 152] on button "Preview" at bounding box center [452, 151] width 68 height 25
click at [520, 315] on p "**********" at bounding box center [507, 243] width 326 height 674
drag, startPoint x: 511, startPoint y: 321, endPoint x: 492, endPoint y: 317, distance: 18.7
click at [492, 317] on p "**********" at bounding box center [507, 243] width 326 height 674
click at [521, 147] on button "Publish" at bounding box center [525, 151] width 67 height 25
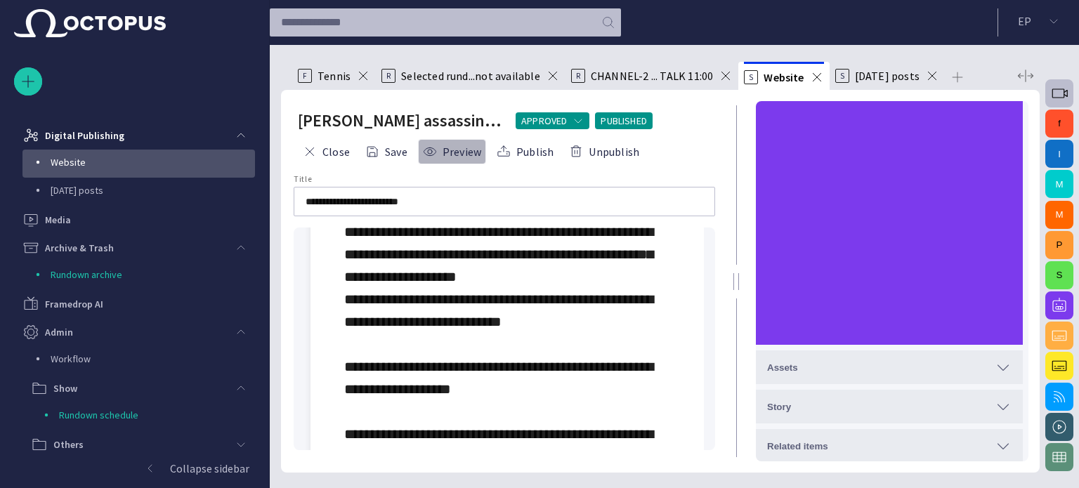
click at [449, 154] on button "Preview" at bounding box center [452, 151] width 68 height 25
click at [612, 144] on button "Unpublish" at bounding box center [604, 151] width 80 height 25
click at [335, 143] on button "Close" at bounding box center [326, 151] width 57 height 25
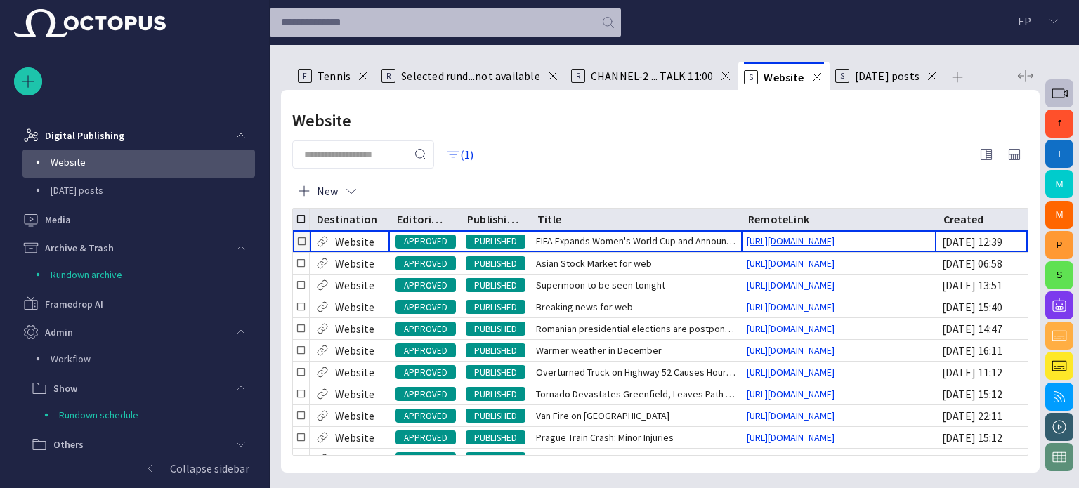
click at [839, 234] on link "[URL][DOMAIN_NAME]" at bounding box center [790, 241] width 99 height 14
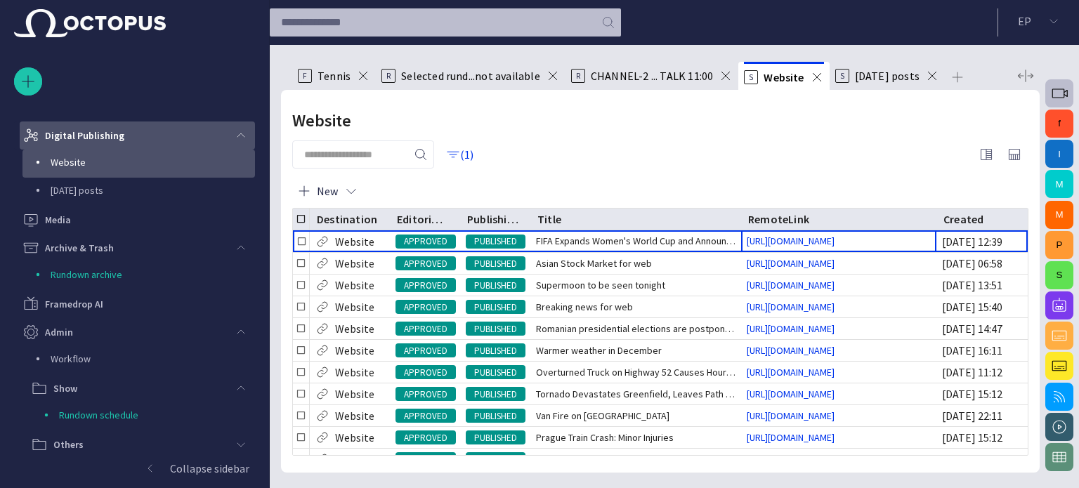
click at [82, 137] on p "Digital Publishing" at bounding box center [84, 136] width 79 height 14
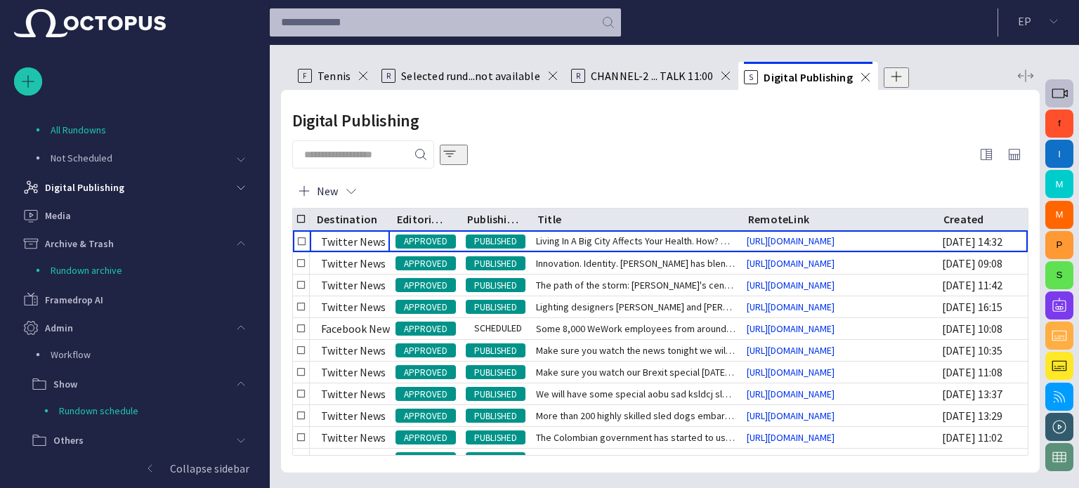
scroll to position [706, 0]
click at [558, 238] on span "Living In A Big City Affects Your Health. How? Watch our Hea" at bounding box center [635, 241] width 199 height 14
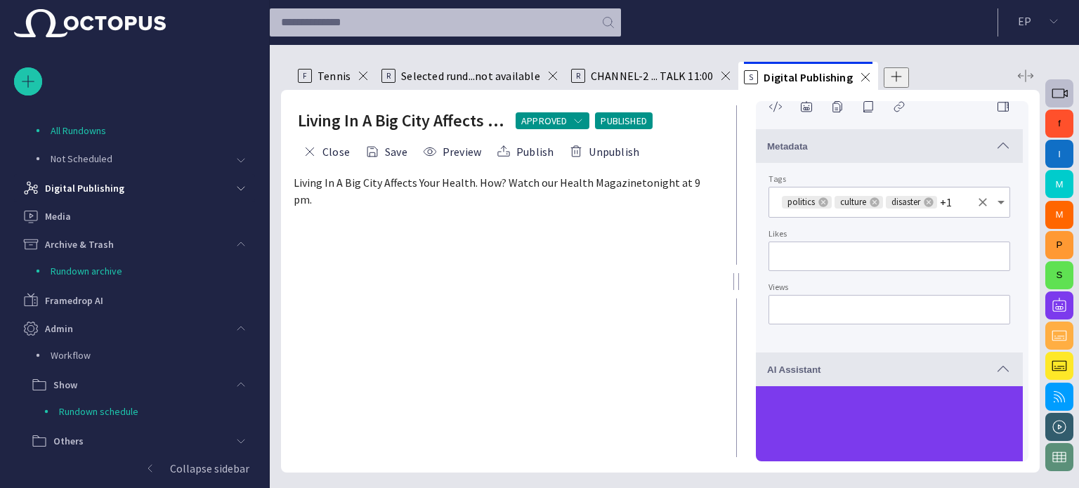
scroll to position [0, 0]
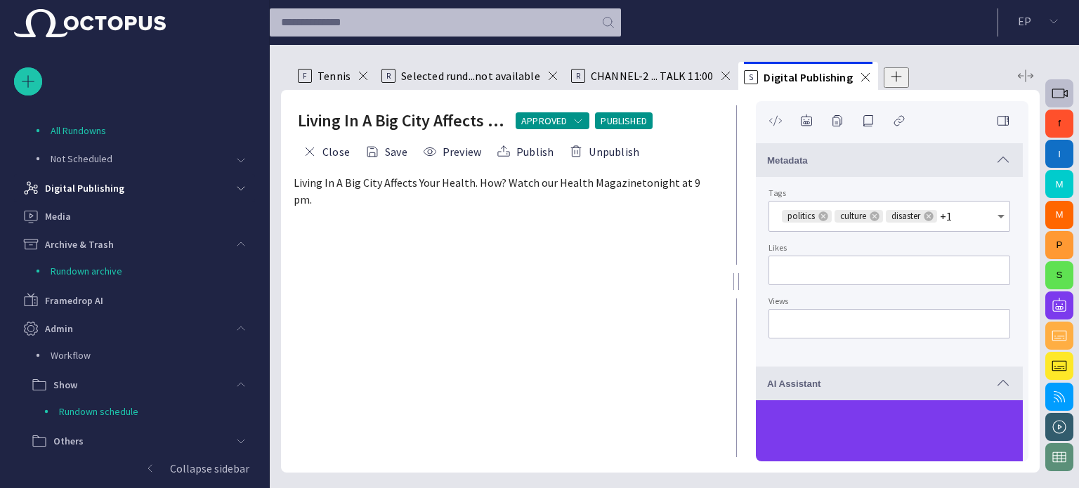
click at [780, 120] on span "button" at bounding box center [775, 121] width 14 height 14
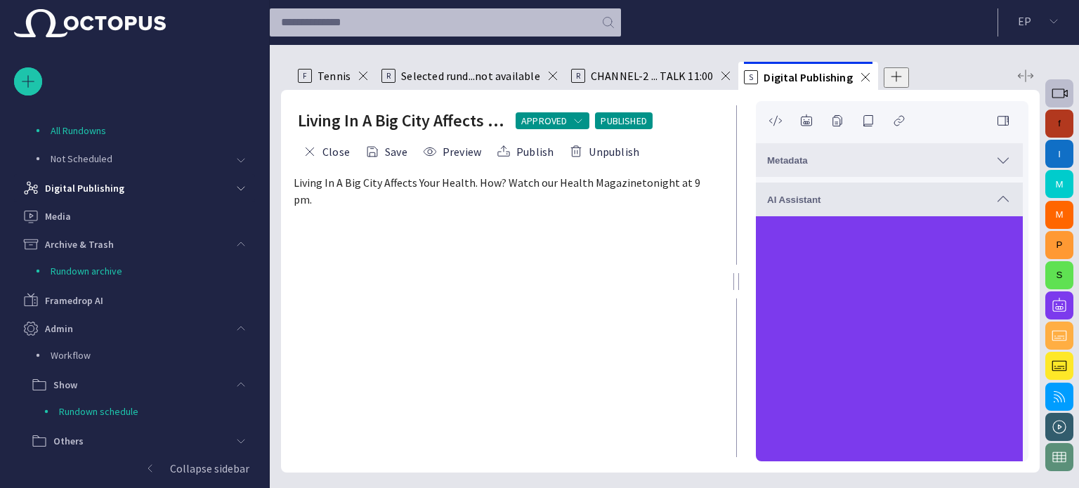
drag, startPoint x: 1051, startPoint y: 128, endPoint x: 1078, endPoint y: 280, distance: 154.8
click at [1061, 173] on div "f I M M P S" at bounding box center [1058, 266] width 39 height 443
click at [1051, 122] on button "f" at bounding box center [1059, 124] width 28 height 28
click at [1058, 148] on button "I" at bounding box center [1059, 154] width 28 height 28
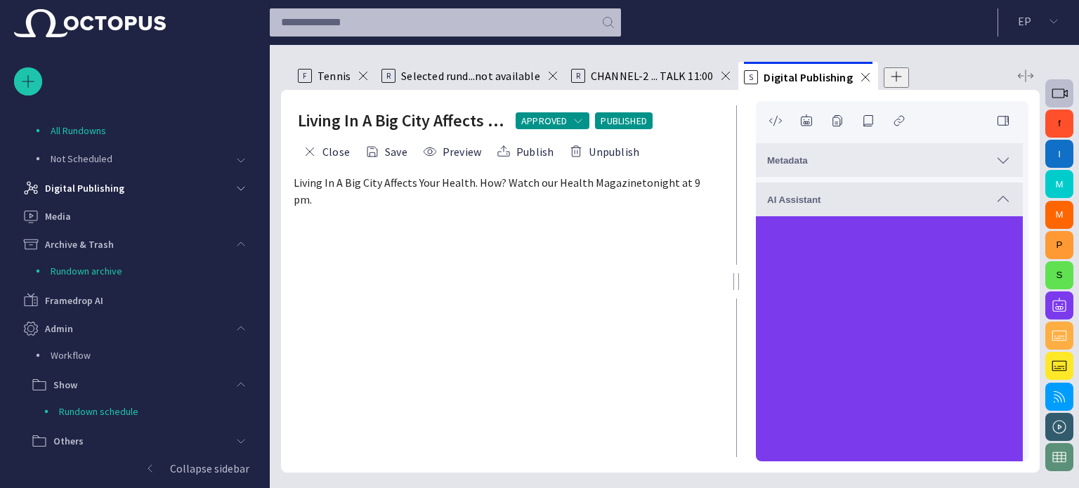
drag, startPoint x: 1052, startPoint y: 75, endPoint x: 1059, endPoint y: 178, distance: 103.5
click at [1059, 178] on button "M" at bounding box center [1059, 184] width 28 height 28
click at [1051, 209] on button "M" at bounding box center [1059, 215] width 28 height 28
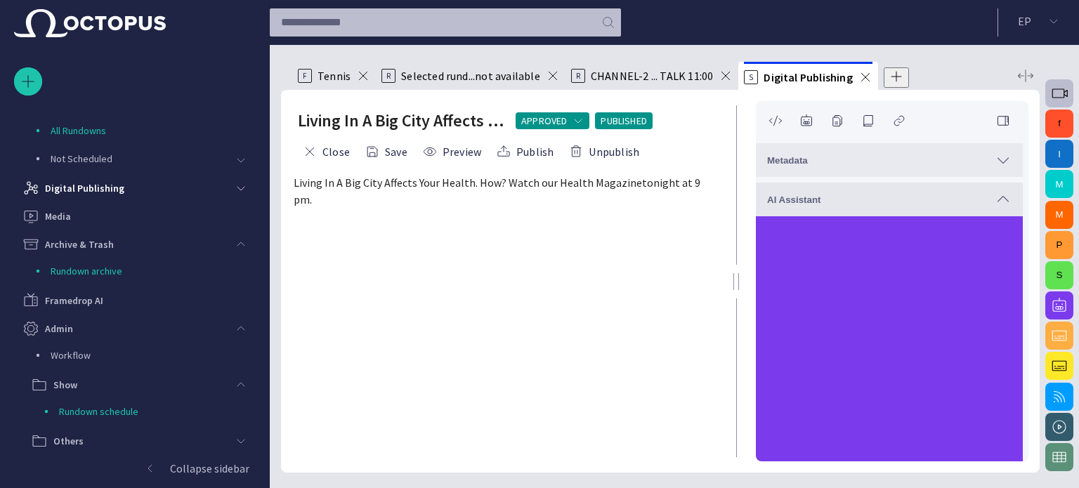
click at [1055, 270] on button "S" at bounding box center [1059, 275] width 28 height 28
click at [1057, 240] on button "P" at bounding box center [1059, 245] width 28 height 28
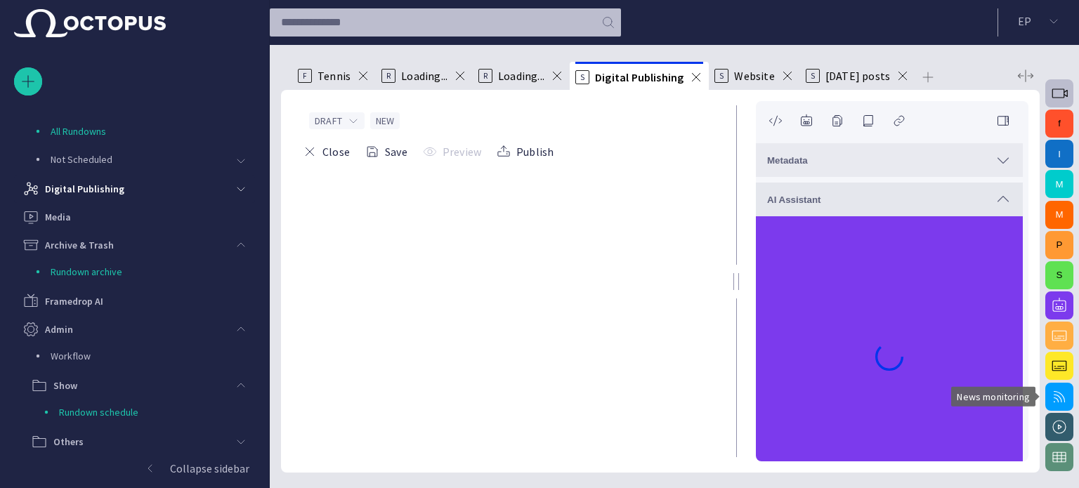
scroll to position [706, 0]
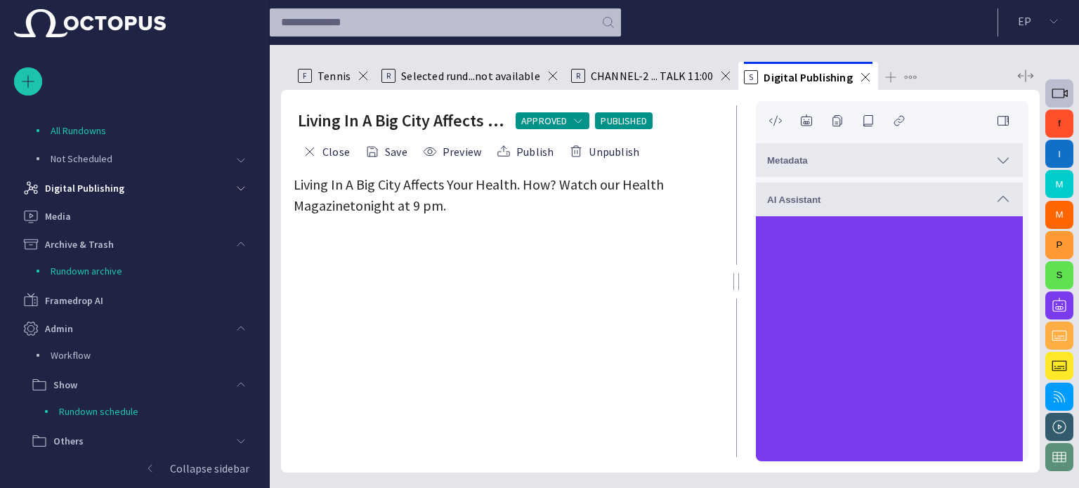
click at [1055, 124] on button "f" at bounding box center [1059, 124] width 28 height 28
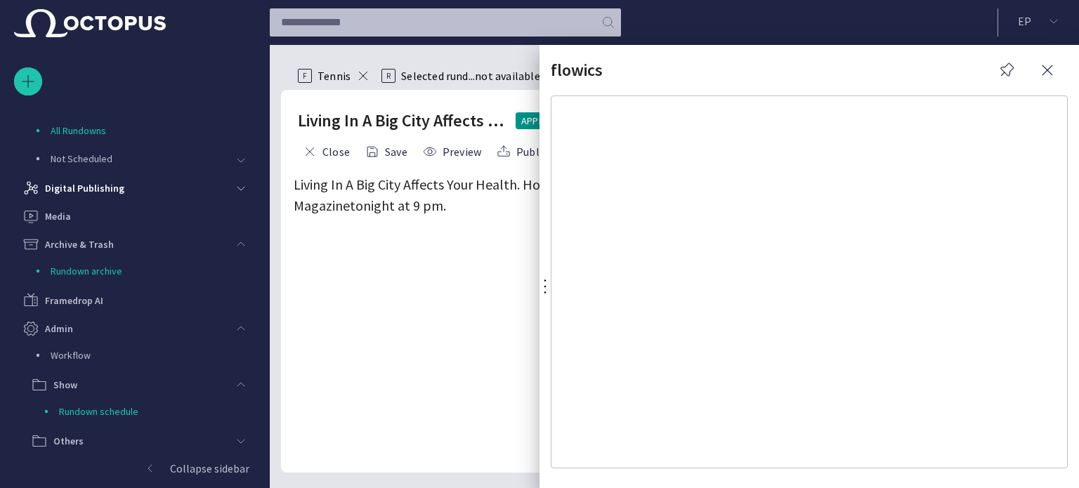
drag, startPoint x: 458, startPoint y: 289, endPoint x: 510, endPoint y: 284, distance: 52.1
drag, startPoint x: 543, startPoint y: 281, endPoint x: 531, endPoint y: 308, distance: 29.2
click at [1013, 72] on span "button" at bounding box center [1006, 70] width 17 height 17
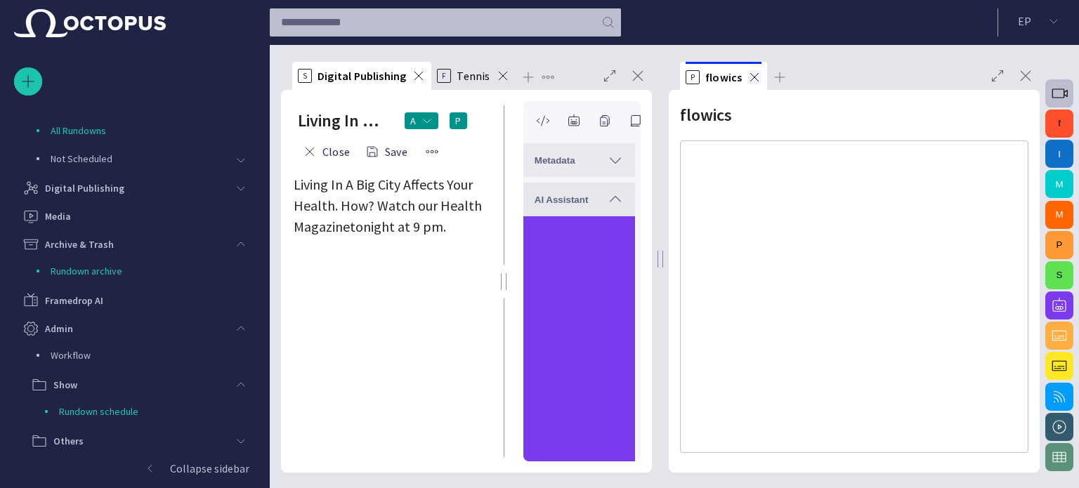
click at [754, 78] on span at bounding box center [754, 77] width 14 height 14
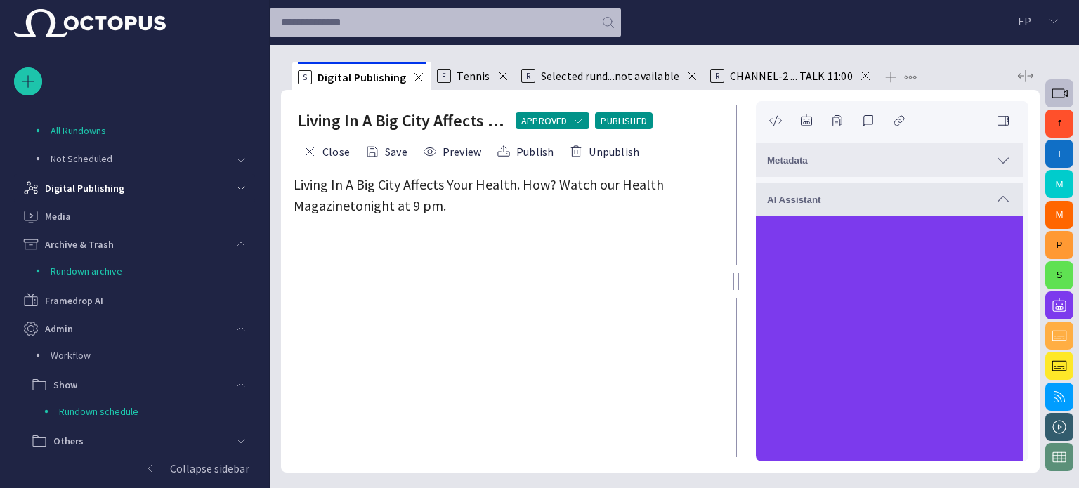
click at [1069, 117] on button "f" at bounding box center [1059, 124] width 28 height 28
